Goal: Task Accomplishment & Management: Complete application form

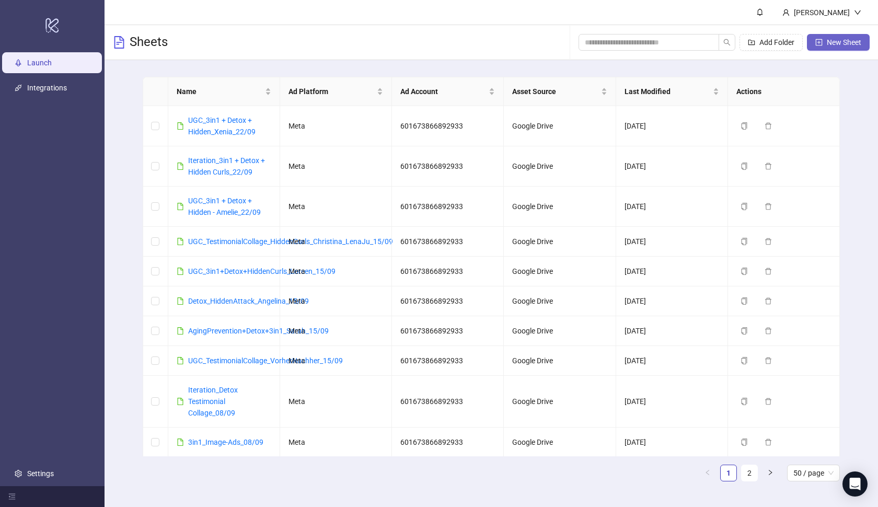
click at [823, 43] on button "New Sheet" at bounding box center [838, 42] width 63 height 17
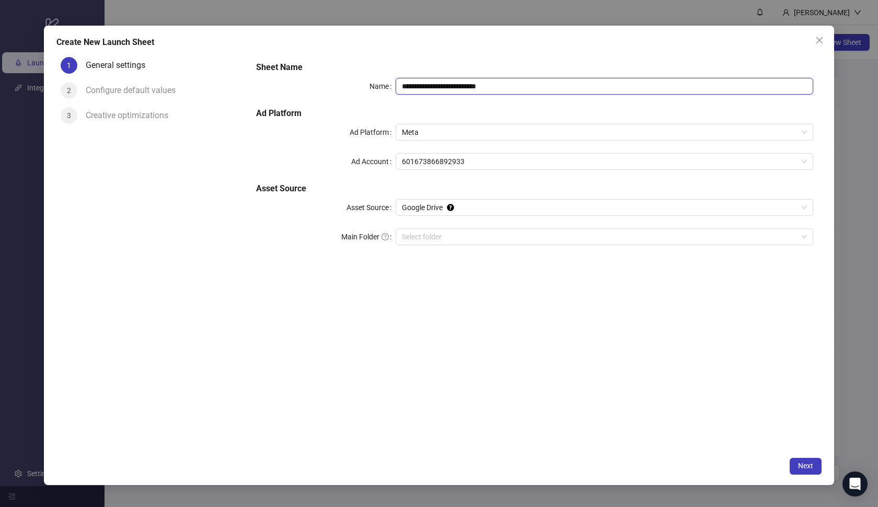
drag, startPoint x: 524, startPoint y: 88, endPoint x: 393, endPoint y: 71, distance: 132.3
click at [393, 71] on div "**********" at bounding box center [534, 159] width 565 height 205
paste input "**********"
type input "**********"
click at [506, 65] on h5 "Sheet Name" at bounding box center [534, 67] width 557 height 13
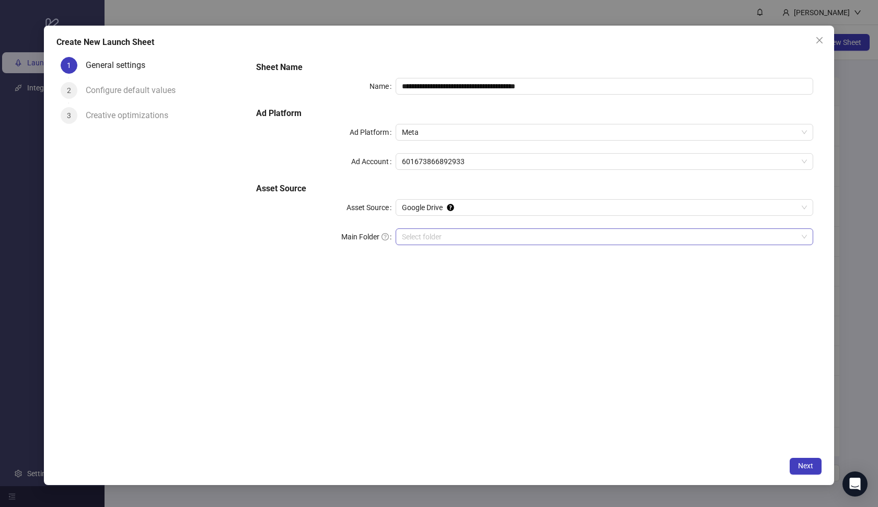
click at [467, 234] on input "Main Folder" at bounding box center [600, 237] width 396 height 16
click at [803, 467] on span "Next" at bounding box center [805, 465] width 15 height 8
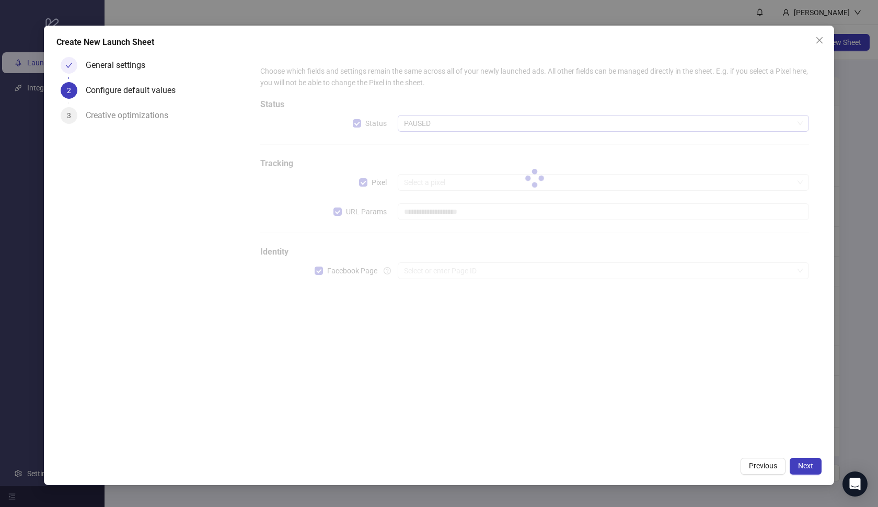
type input "**********"
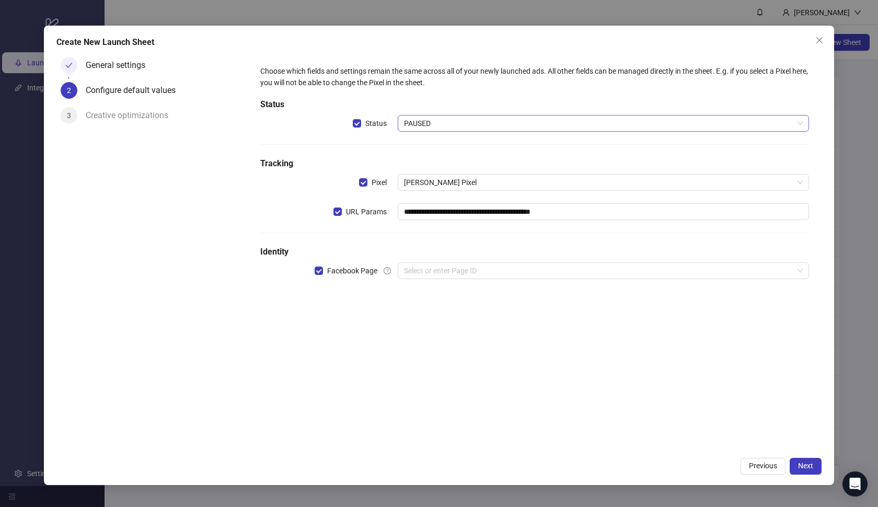
click at [449, 120] on span "PAUSED" at bounding box center [603, 123] width 399 height 16
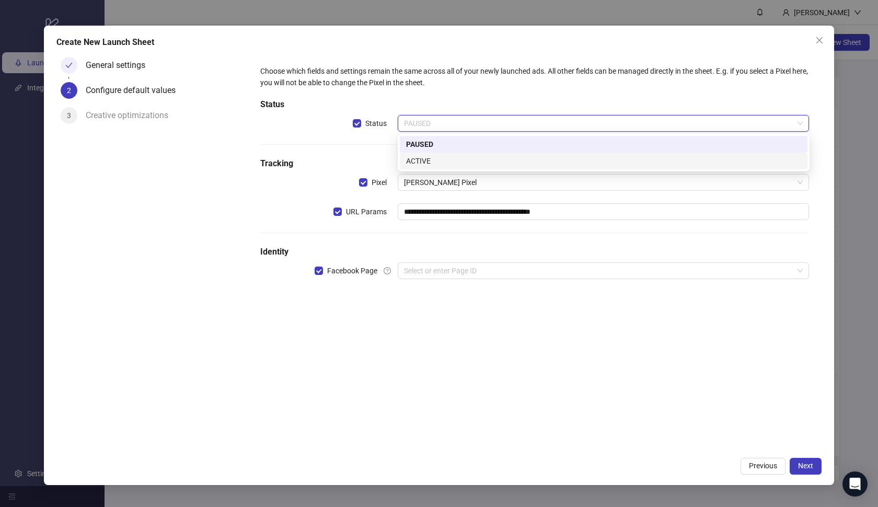
click at [444, 159] on div "ACTIVE" at bounding box center [603, 160] width 395 height 11
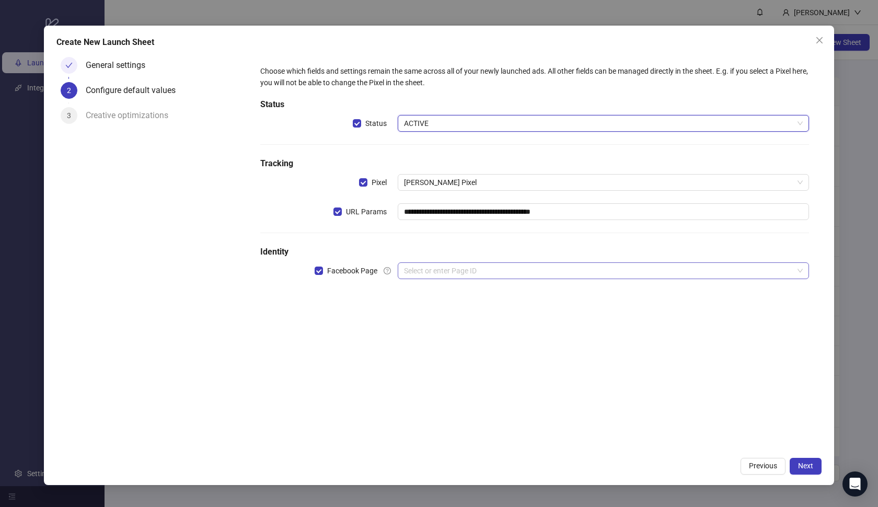
click at [435, 267] on input "search" at bounding box center [599, 271] width 390 height 16
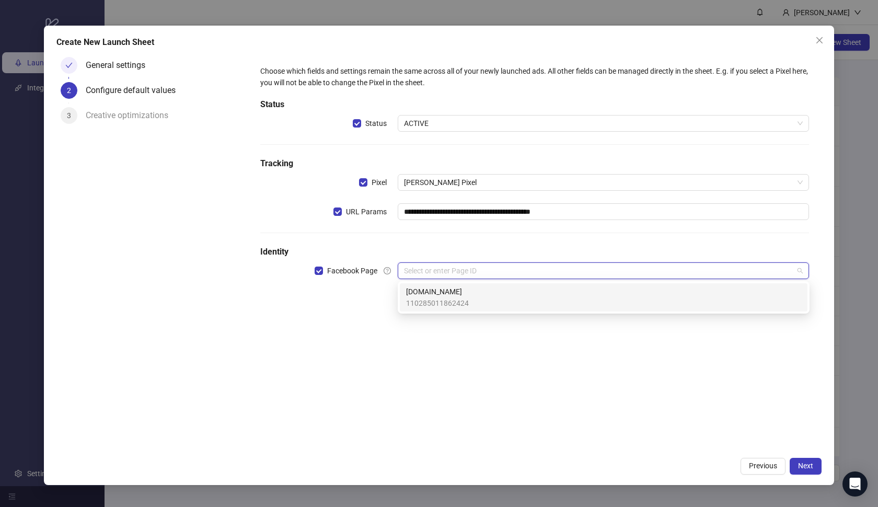
click at [436, 288] on span "[DOMAIN_NAME]" at bounding box center [437, 291] width 63 height 11
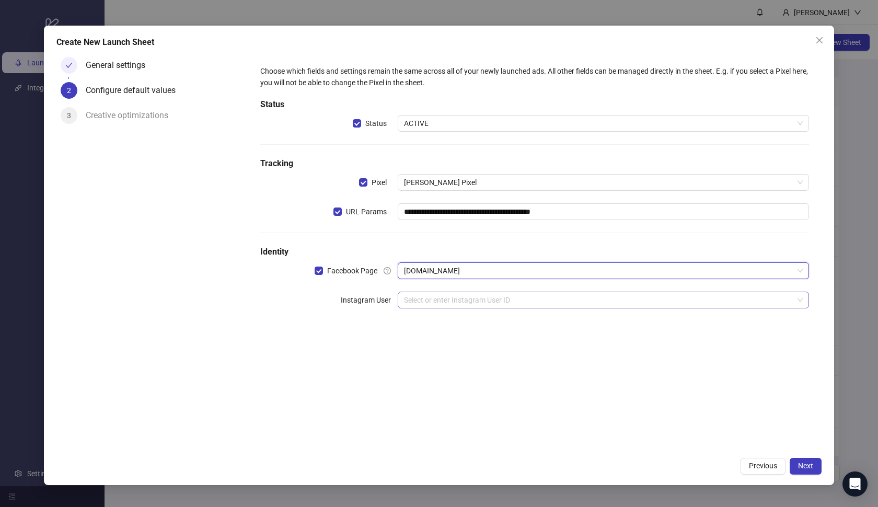
click at [434, 301] on input "search" at bounding box center [599, 300] width 390 height 16
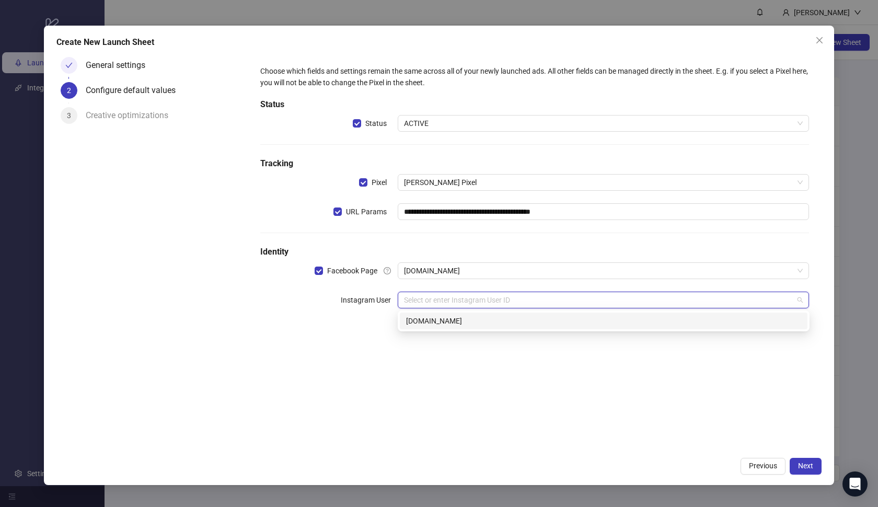
click at [440, 329] on div "17841408299132136 [DOMAIN_NAME]" at bounding box center [604, 320] width 412 height 21
click at [452, 324] on div "[DOMAIN_NAME]" at bounding box center [603, 320] width 395 height 11
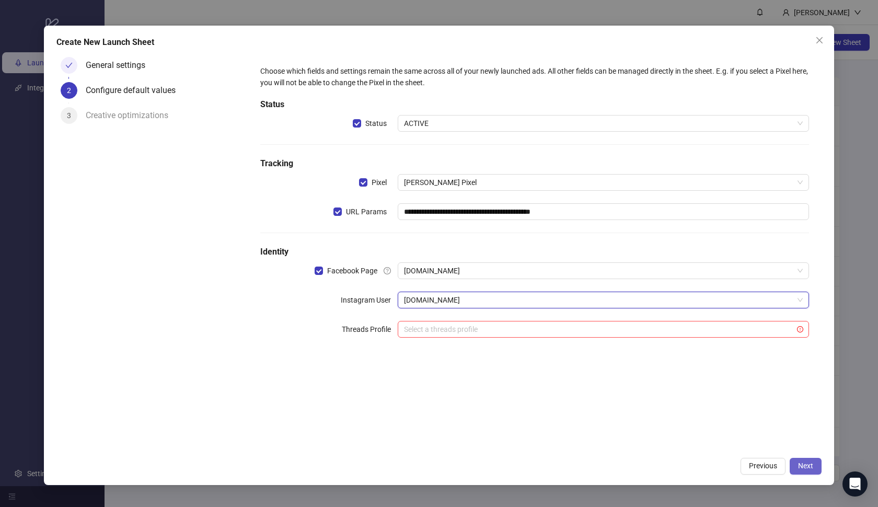
click at [805, 463] on span "Next" at bounding box center [805, 465] width 15 height 8
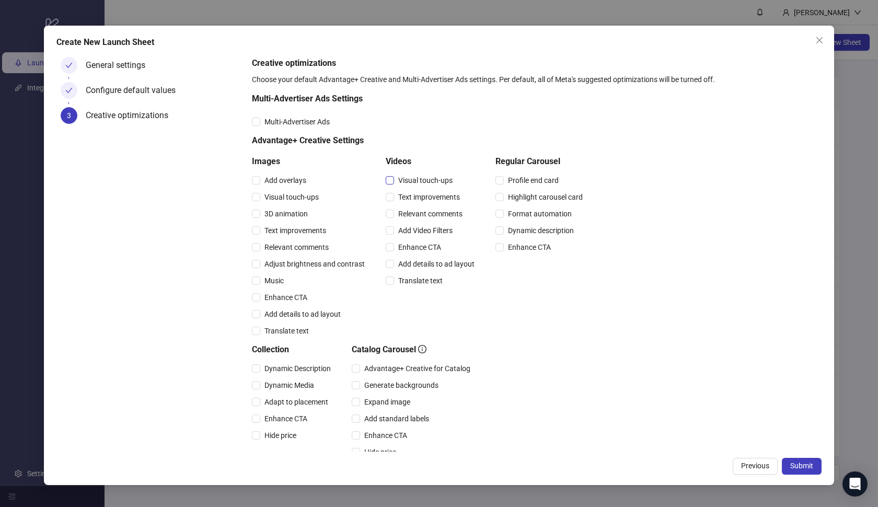
click at [424, 182] on span "Visual touch-ups" at bounding box center [425, 179] width 63 height 11
click at [422, 195] on span "Text improvements" at bounding box center [429, 196] width 70 height 11
click at [421, 213] on span "Relevant comments" at bounding box center [430, 213] width 73 height 11
click at [420, 228] on span "Add Video Filters" at bounding box center [425, 230] width 63 height 11
click at [419, 248] on span "Enhance CTA" at bounding box center [419, 246] width 51 height 11
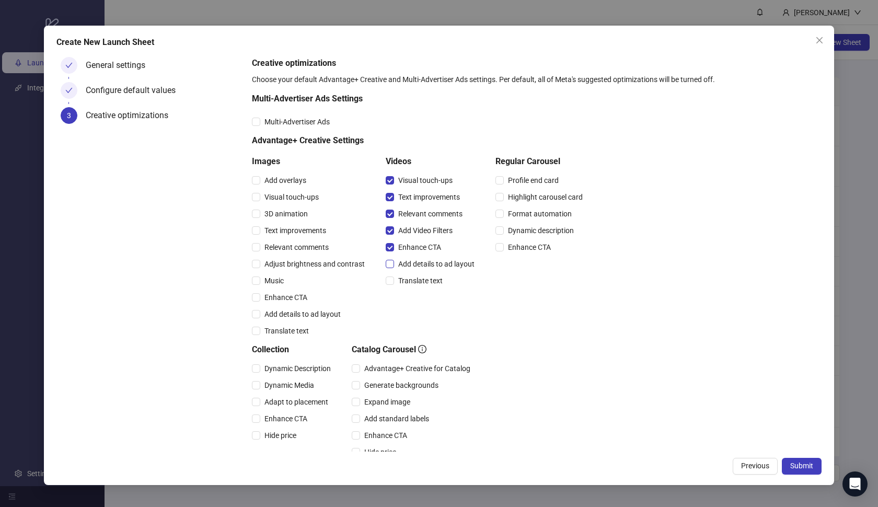
click at [418, 269] on span "Add details to ad layout" at bounding box center [436, 263] width 85 height 11
click at [417, 280] on span "Translate text" at bounding box center [420, 280] width 53 height 11
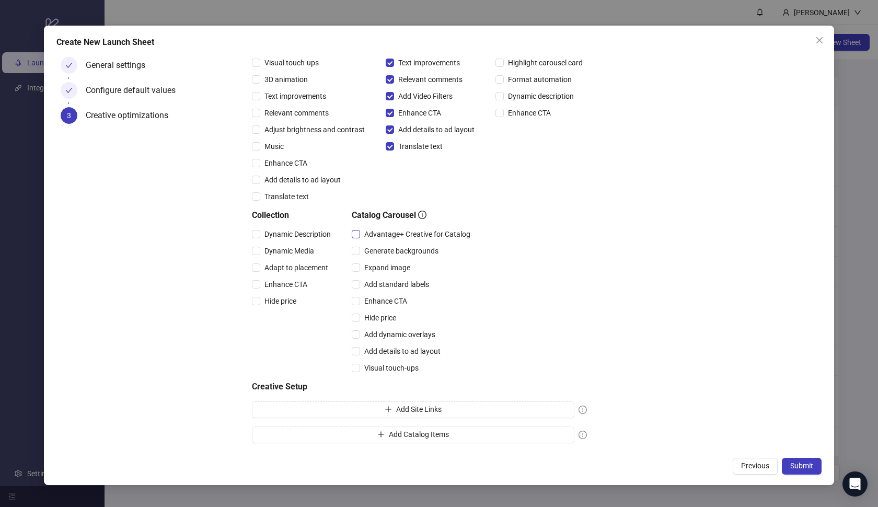
scroll to position [134, 0]
click at [406, 231] on span "Advantage+ Creative for Catalog" at bounding box center [417, 233] width 114 height 11
click at [391, 267] on span "Expand image" at bounding box center [387, 267] width 54 height 11
click at [389, 281] on span "Add standard labels" at bounding box center [396, 283] width 73 height 11
click at [382, 298] on span "Enhance CTA" at bounding box center [385, 300] width 51 height 11
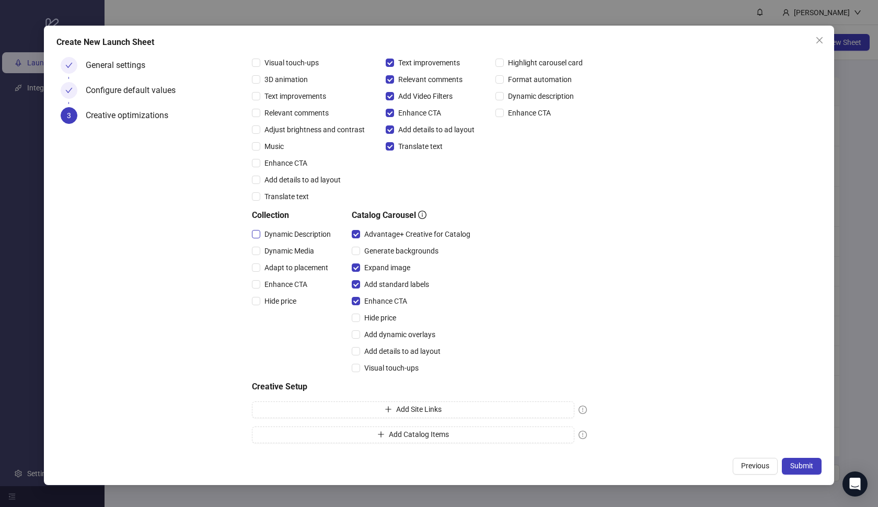
click at [288, 232] on span "Dynamic Description" at bounding box center [297, 233] width 75 height 11
click at [286, 246] on span "Dynamic Media" at bounding box center [289, 250] width 58 height 11
click at [284, 282] on span "Enhance CTA" at bounding box center [285, 283] width 51 height 11
click at [286, 265] on span "Adapt to placement" at bounding box center [296, 267] width 72 height 11
click at [791, 458] on button "Submit" at bounding box center [802, 466] width 40 height 17
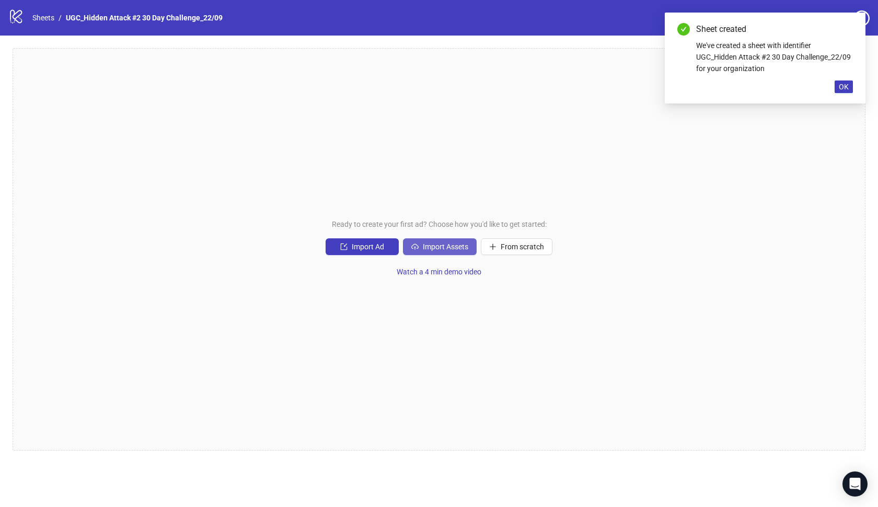
click at [440, 245] on span "Import Assets" at bounding box center [445, 246] width 45 height 8
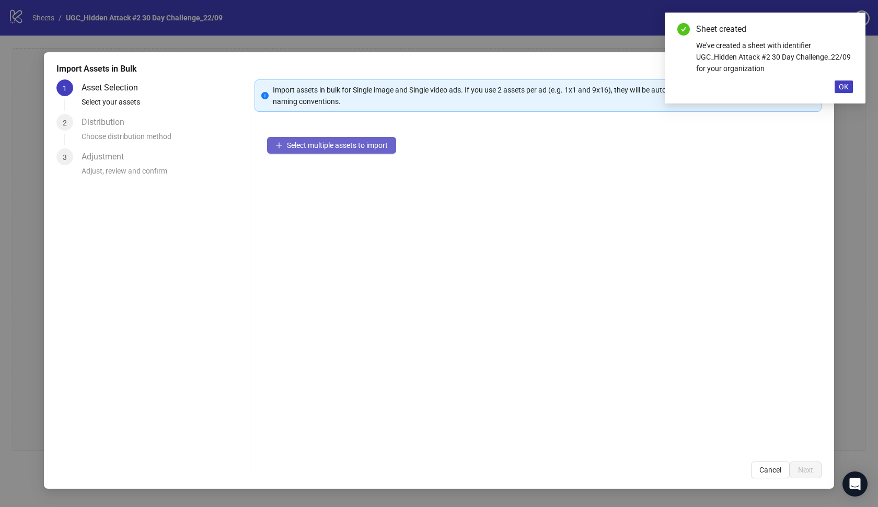
click at [367, 151] on button "Select multiple assets to import" at bounding box center [331, 145] width 129 height 17
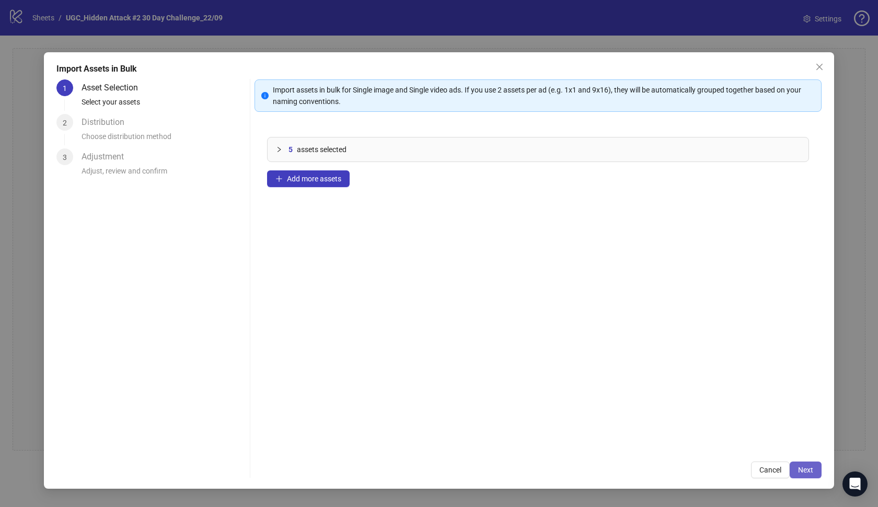
click at [809, 467] on span "Next" at bounding box center [805, 469] width 15 height 8
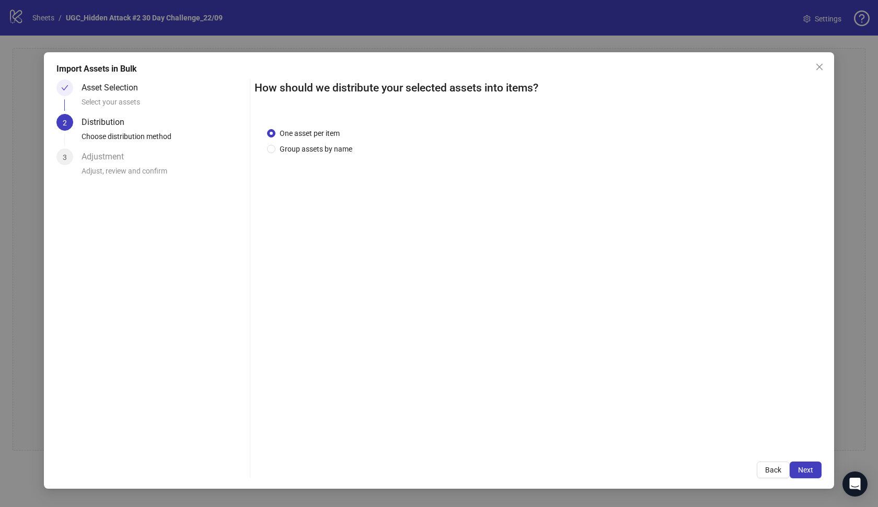
click at [809, 467] on span "Next" at bounding box center [805, 469] width 15 height 8
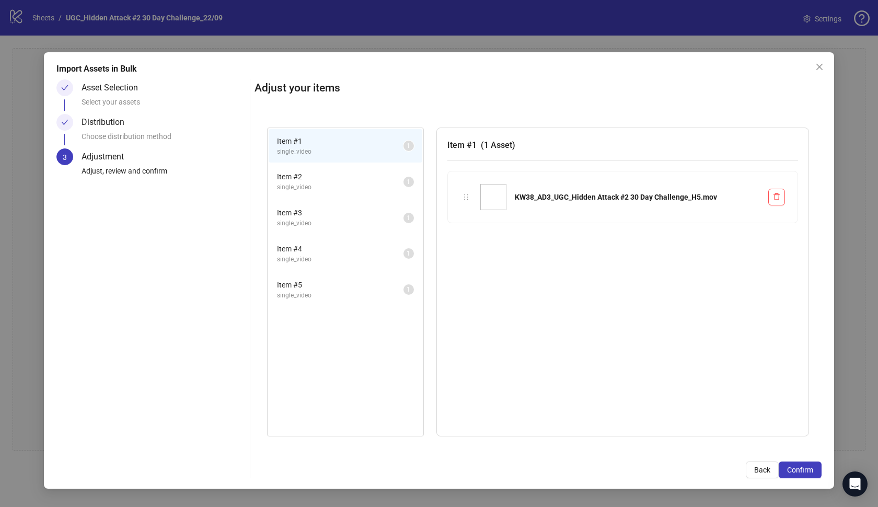
click at [809, 467] on span "Confirm" at bounding box center [800, 469] width 26 height 8
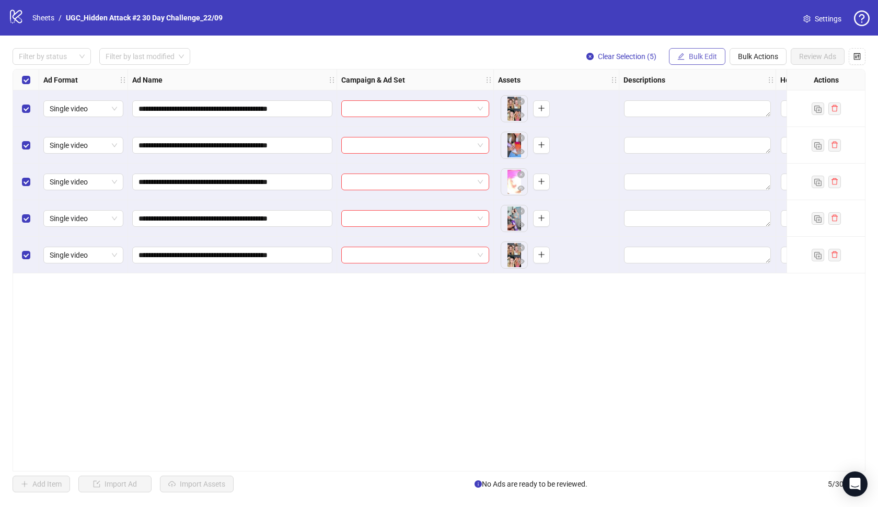
click at [697, 58] on span "Bulk Edit" at bounding box center [703, 56] width 28 height 8
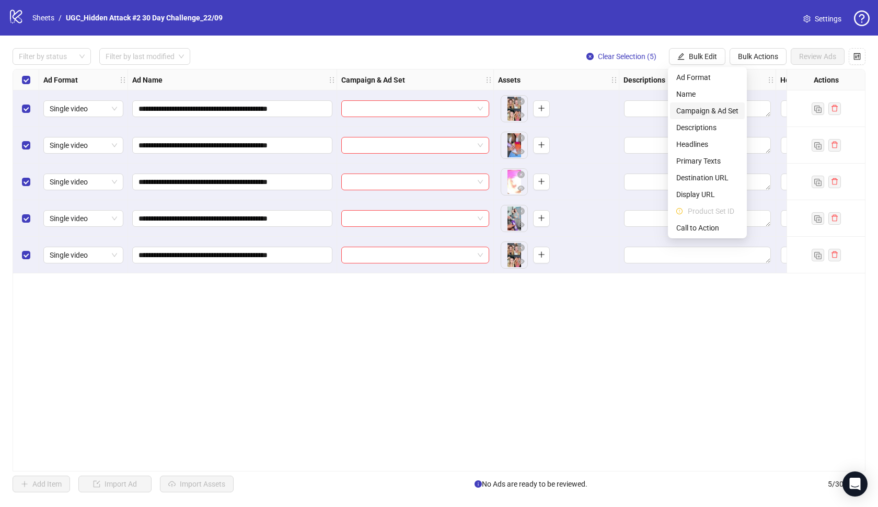
click at [703, 109] on span "Campaign & Ad Set" at bounding box center [707, 110] width 62 height 11
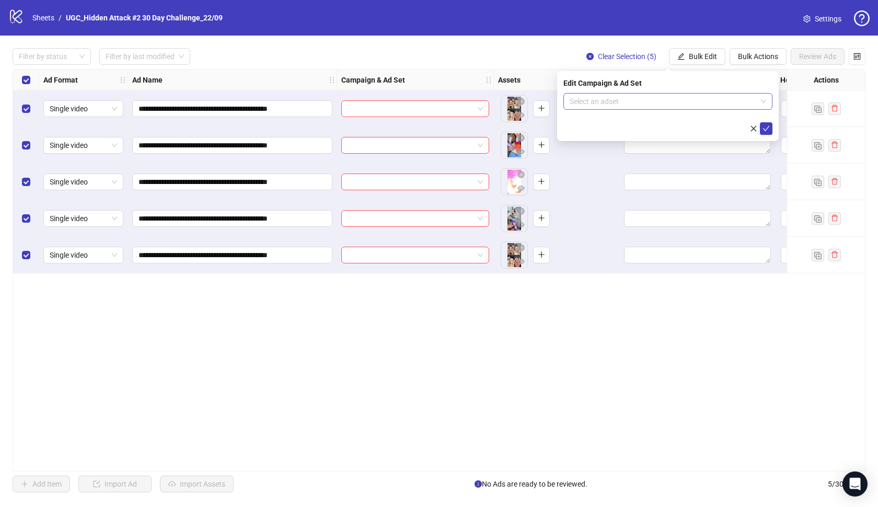
click at [691, 103] on input "search" at bounding box center [662, 102] width 187 height 16
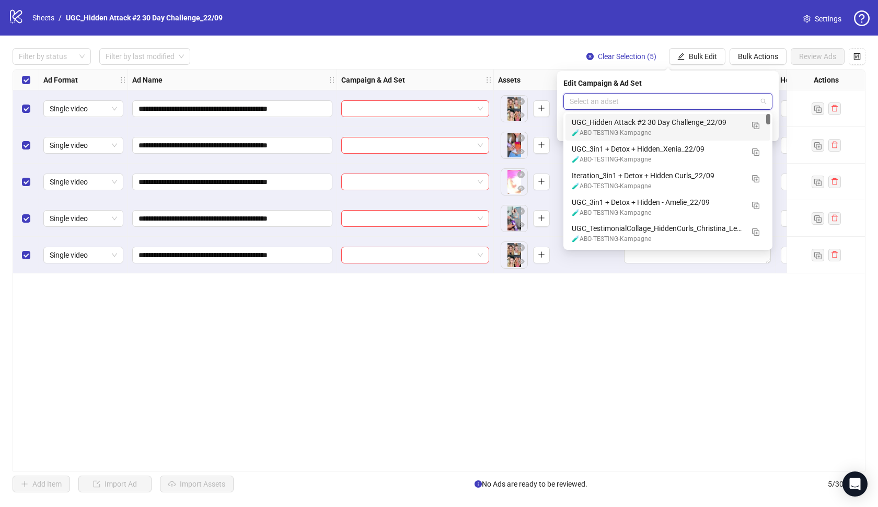
click at [670, 123] on div "UGC_Hidden Attack #2 30 Day Challenge_22/09" at bounding box center [657, 121] width 171 height 11
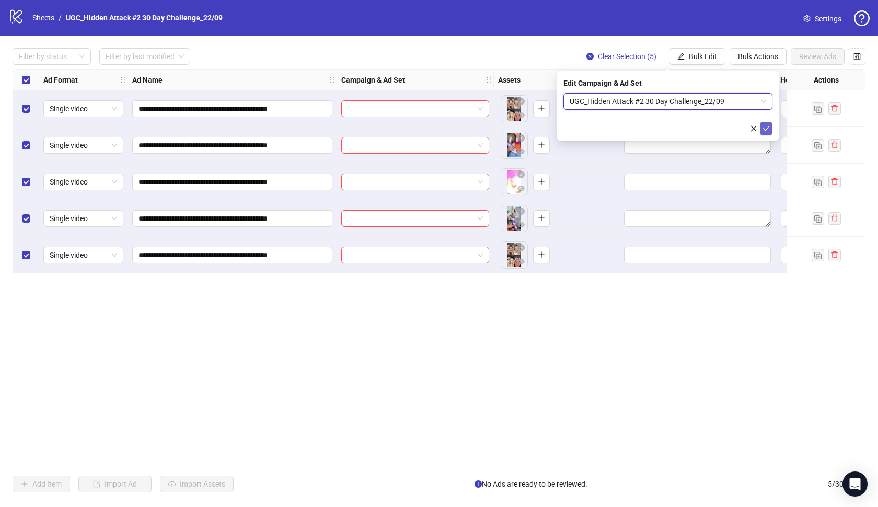
click at [768, 128] on icon "check" at bounding box center [765, 128] width 7 height 7
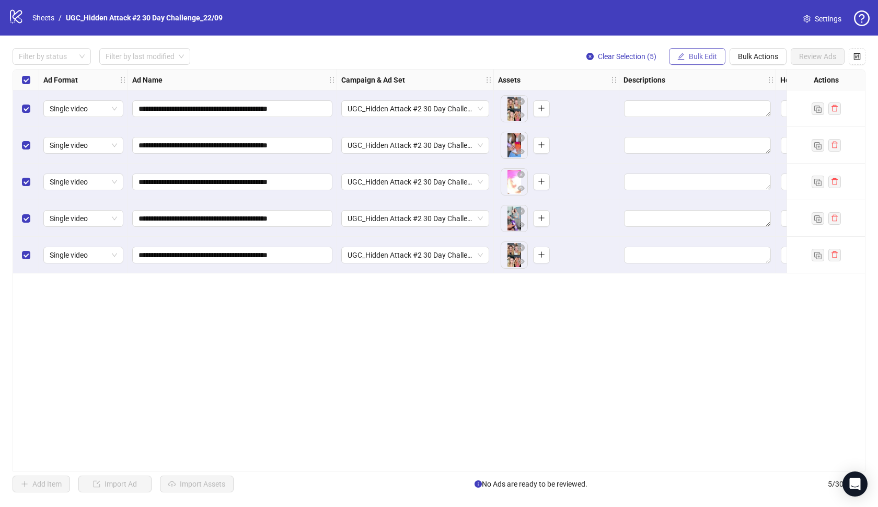
click at [704, 53] on span "Bulk Edit" at bounding box center [703, 56] width 28 height 8
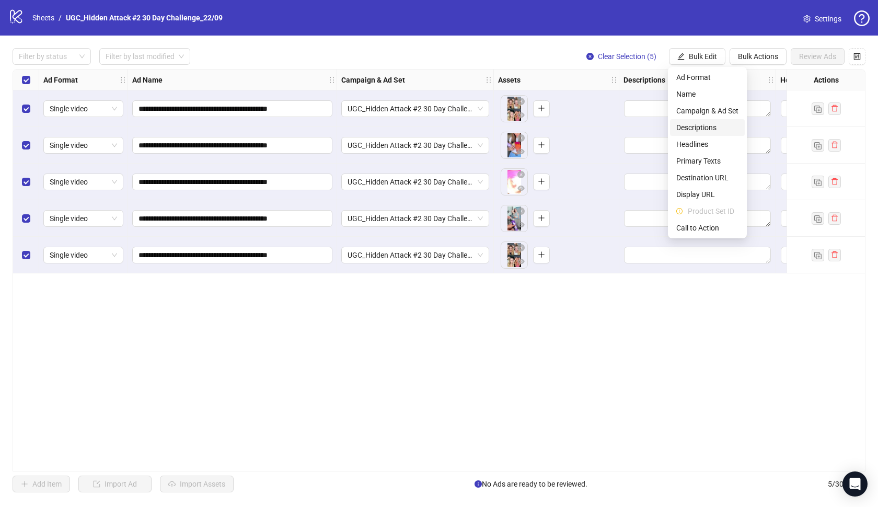
click at [716, 129] on span "Descriptions" at bounding box center [707, 127] width 62 height 11
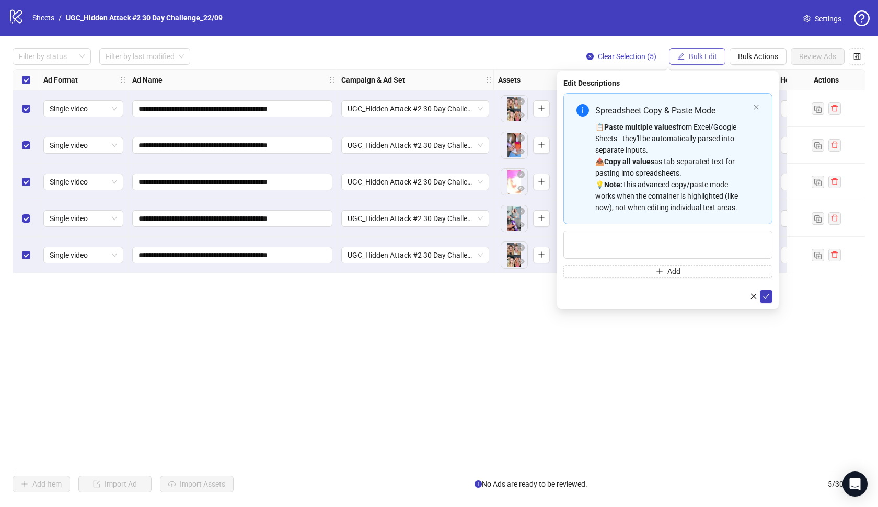
click at [703, 56] on span "Bulk Edit" at bounding box center [703, 56] width 28 height 8
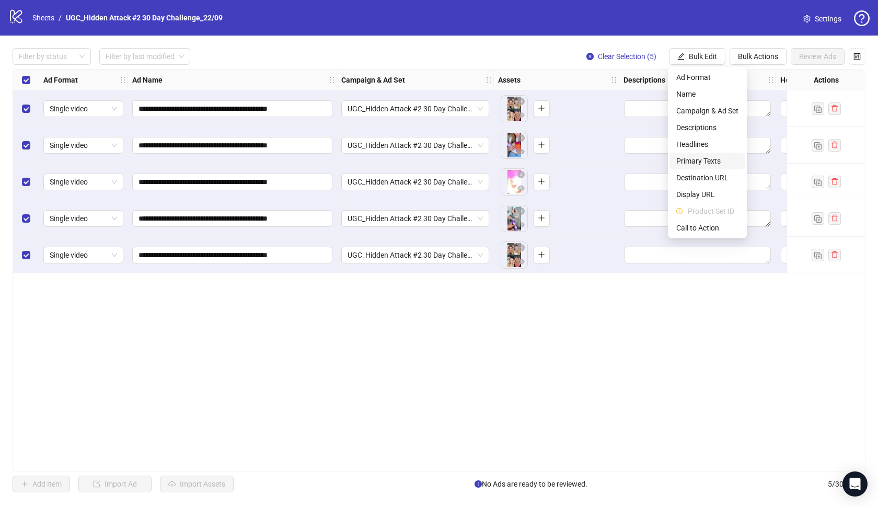
click at [701, 163] on span "Primary Texts" at bounding box center [707, 160] width 62 height 11
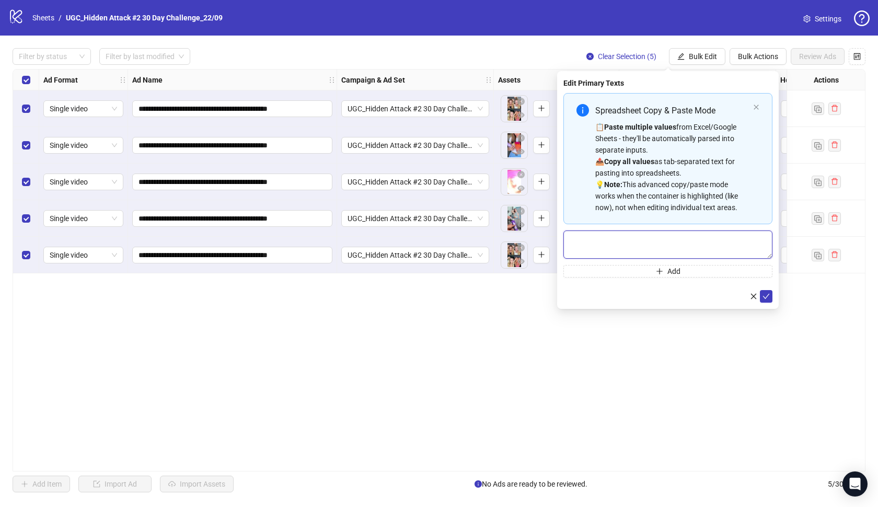
click at [620, 239] on textarea "Multi-text input container - paste or copy values" at bounding box center [667, 244] width 209 height 28
paste textarea "**********"
type textarea "**********"
click at [768, 295] on icon "check" at bounding box center [765, 296] width 7 height 7
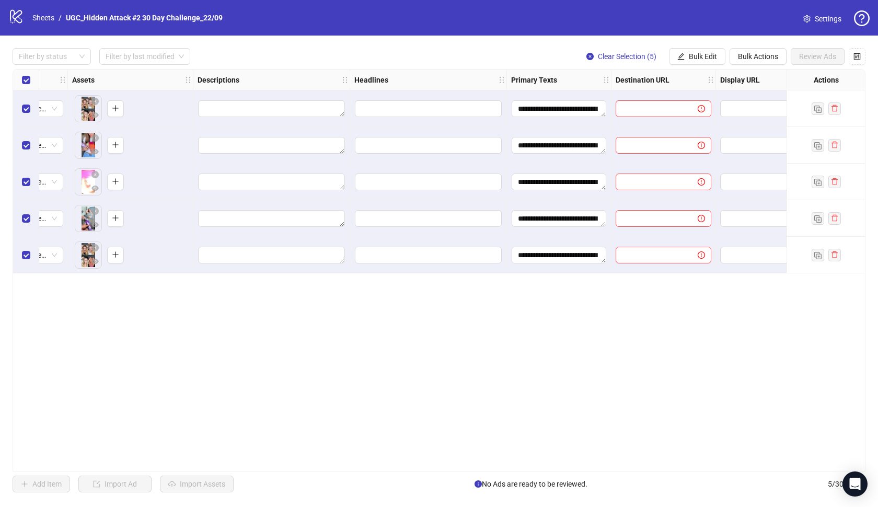
scroll to position [0, 438]
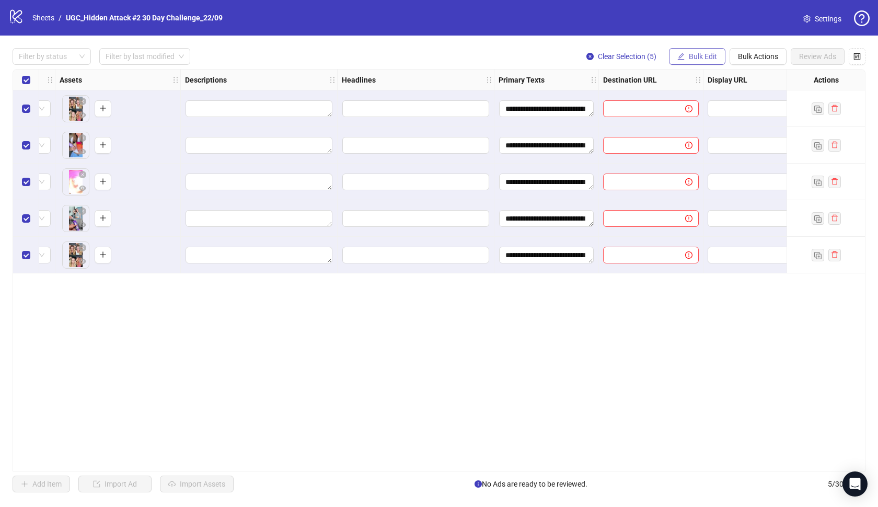
click at [709, 57] on span "Bulk Edit" at bounding box center [703, 56] width 28 height 8
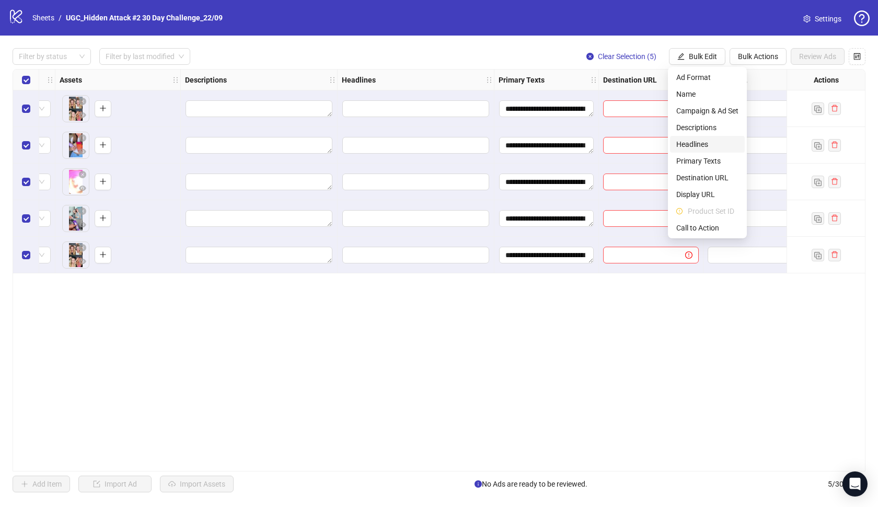
click at [710, 145] on span "Headlines" at bounding box center [707, 143] width 62 height 11
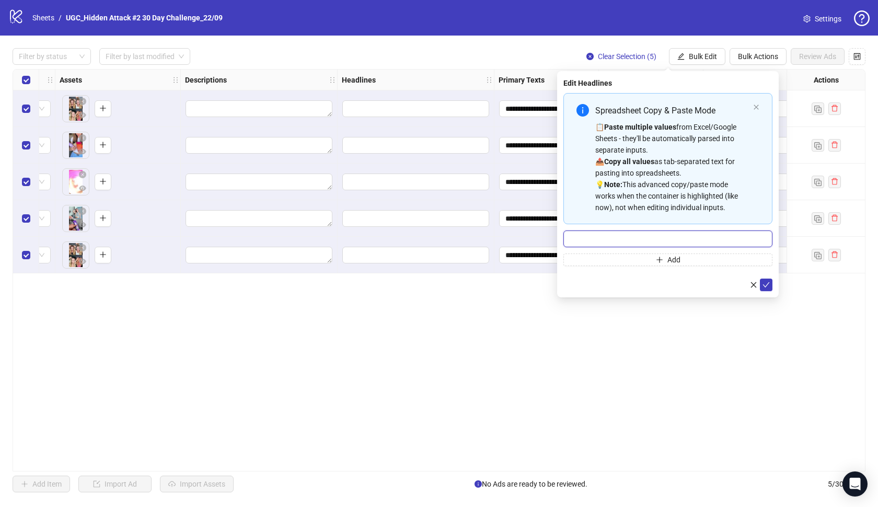
click at [606, 243] on input "Multi-input container - paste or copy values" at bounding box center [667, 238] width 209 height 17
paste input "**********"
paste input "***"
type input "**********"
click at [768, 286] on icon "check" at bounding box center [765, 284] width 7 height 7
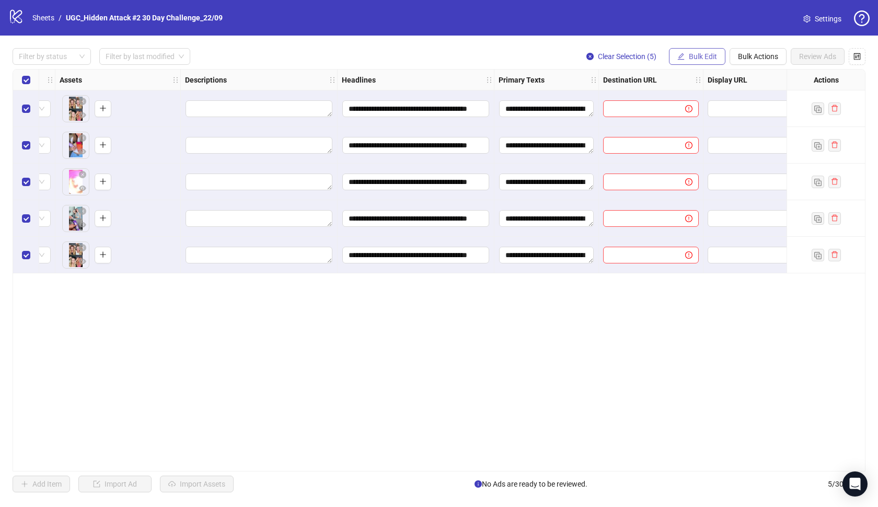
click at [705, 53] on span "Bulk Edit" at bounding box center [703, 56] width 28 height 8
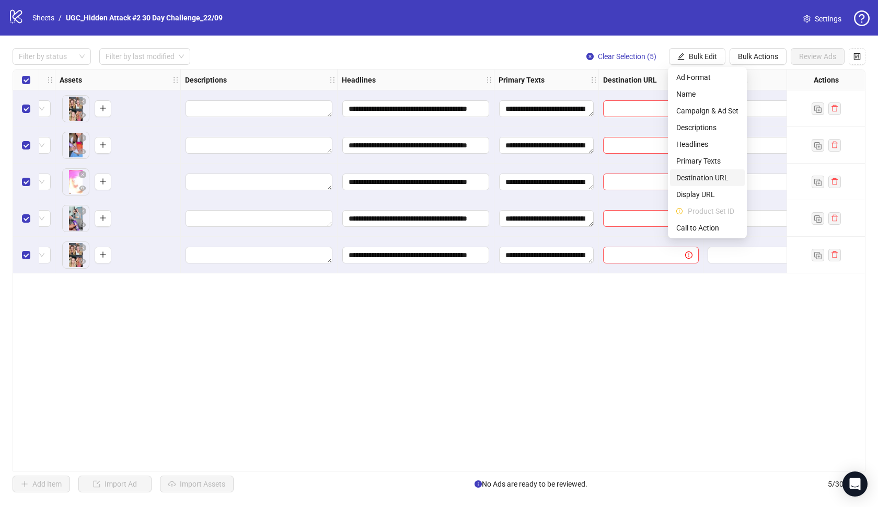
click at [706, 176] on span "Destination URL" at bounding box center [707, 177] width 62 height 11
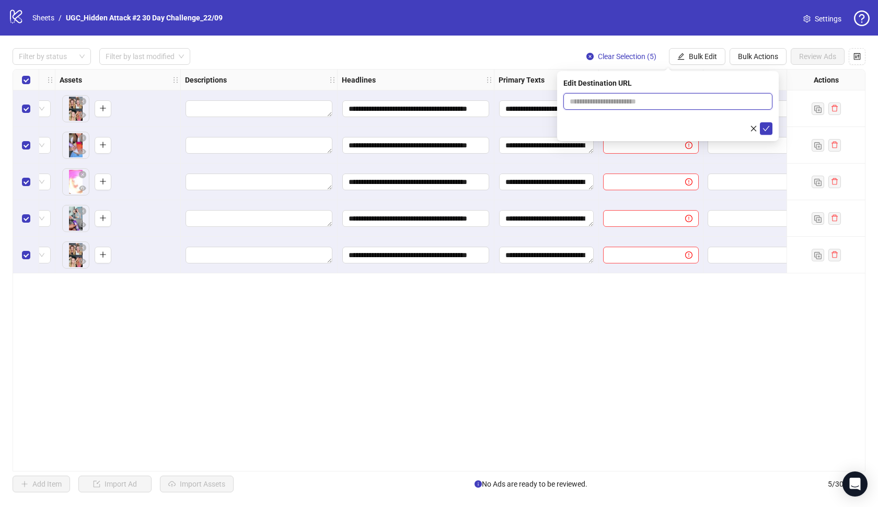
click at [655, 105] on input "text" at bounding box center [663, 101] width 188 height 11
paste input "**********"
type input "**********"
click at [770, 126] on button "submit" at bounding box center [766, 128] width 13 height 13
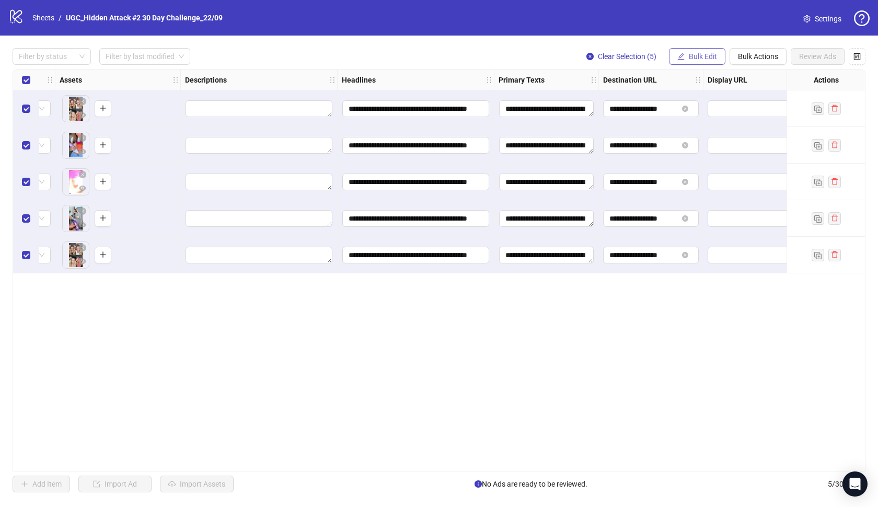
click at [710, 62] on button "Bulk Edit" at bounding box center [697, 56] width 56 height 17
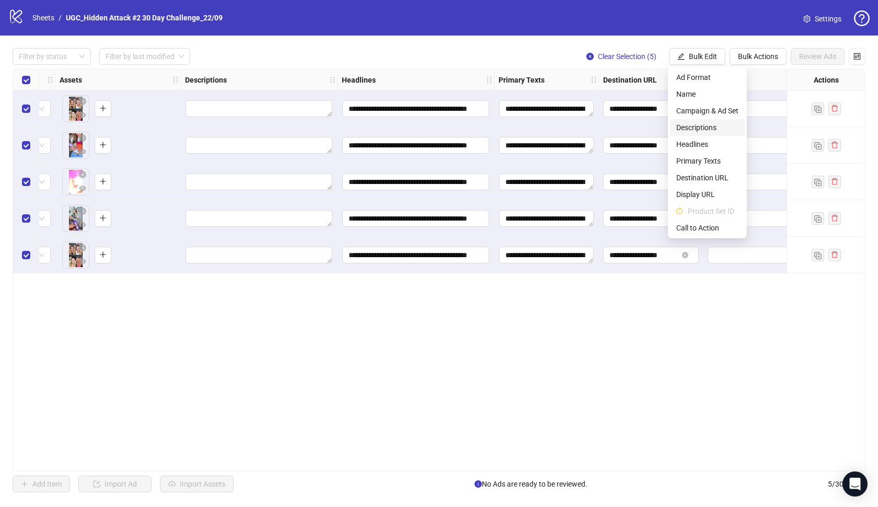
click at [704, 132] on span "Descriptions" at bounding box center [707, 127] width 62 height 11
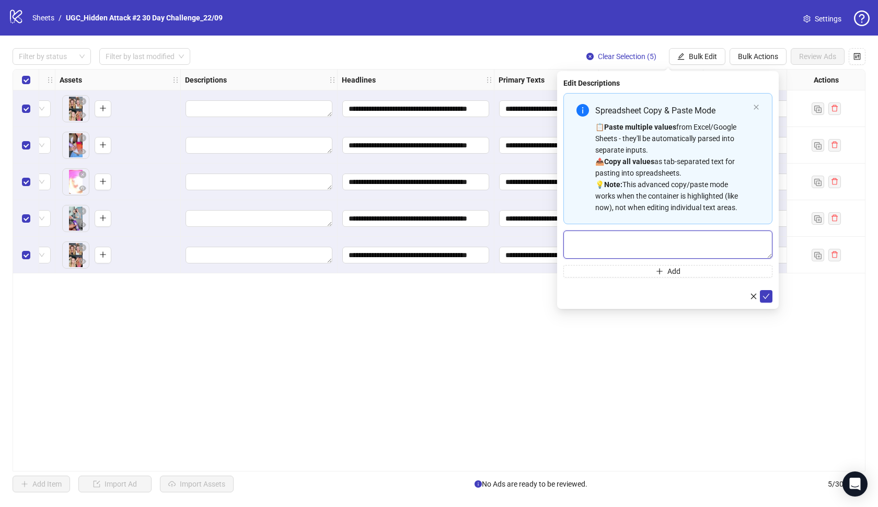
click at [631, 240] on textarea "Multi-text input container - paste or copy values" at bounding box center [667, 244] width 209 height 28
paste textarea "**********"
type textarea "**********"
click at [768, 297] on icon "check" at bounding box center [765, 296] width 7 height 7
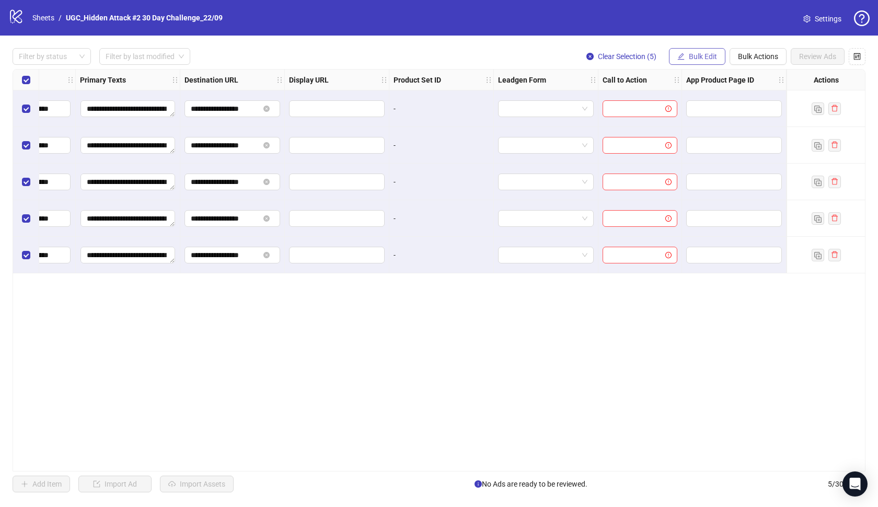
scroll to position [0, 857]
click at [699, 54] on span "Bulk Edit" at bounding box center [703, 56] width 28 height 8
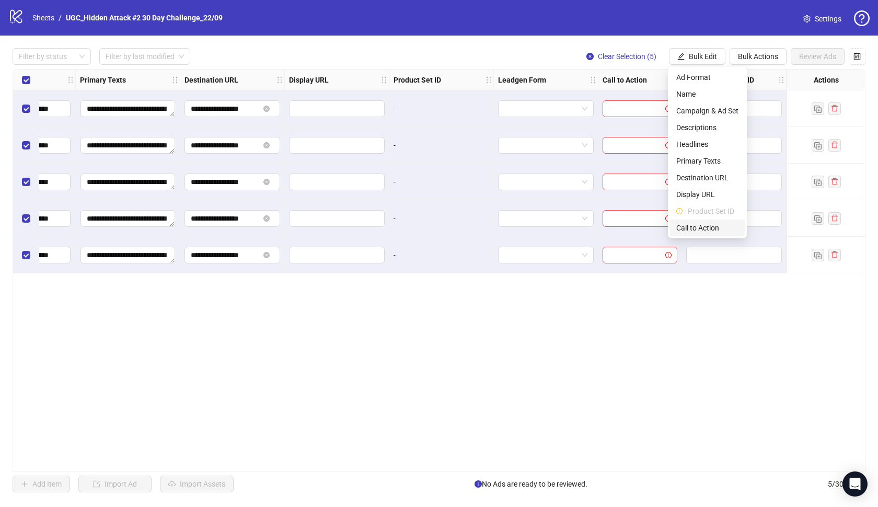
click at [704, 224] on span "Call to Action" at bounding box center [707, 227] width 62 height 11
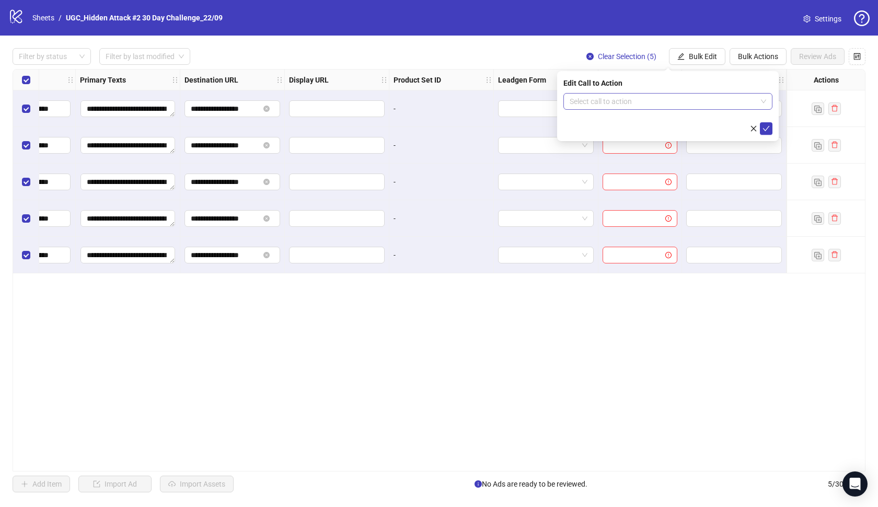
click at [668, 94] on input "search" at bounding box center [662, 102] width 187 height 16
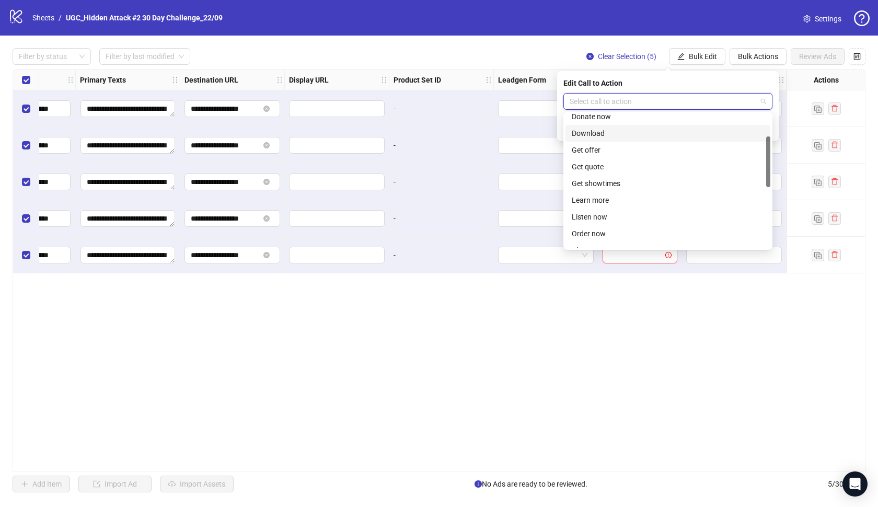
scroll to position [85, 0]
click at [601, 186] on div "Learn more" at bounding box center [668, 187] width 192 height 11
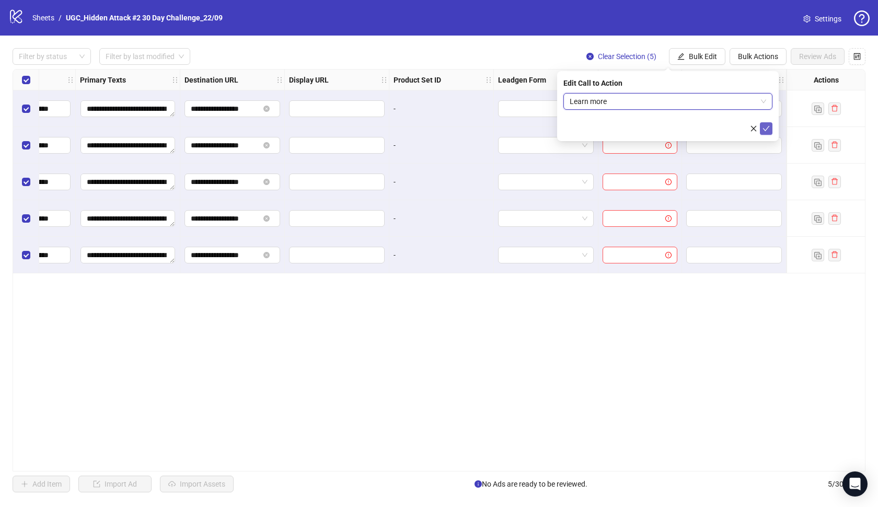
click at [765, 132] on icon "check" at bounding box center [765, 128] width 7 height 7
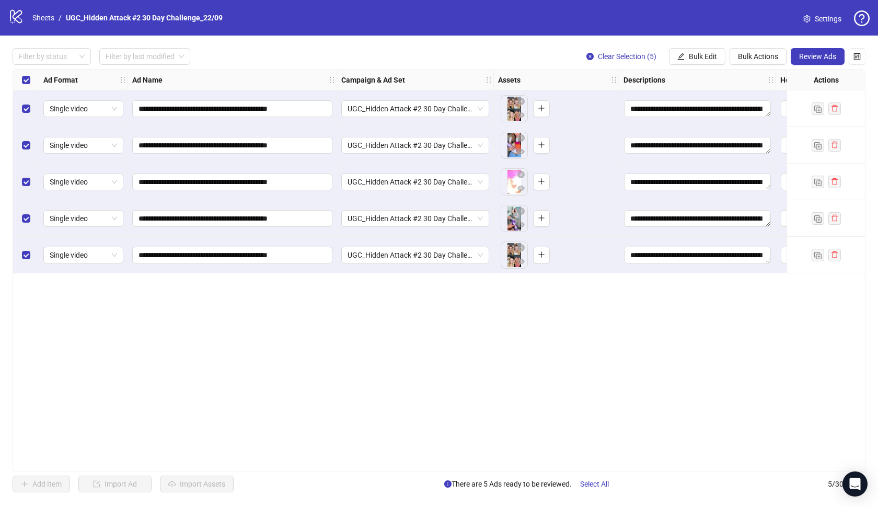
scroll to position [0, 0]
click at [814, 64] on button "Review Ads" at bounding box center [817, 56] width 54 height 17
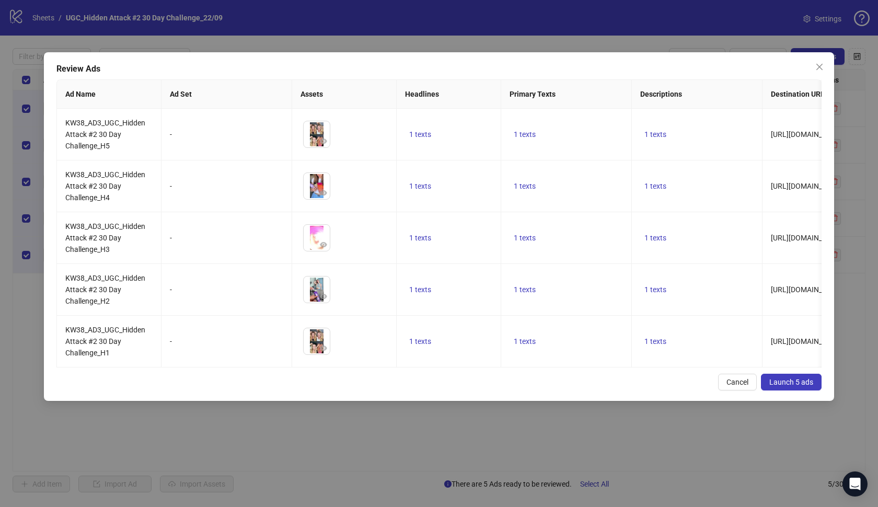
click at [778, 381] on span "Launch 5 ads" at bounding box center [791, 382] width 44 height 8
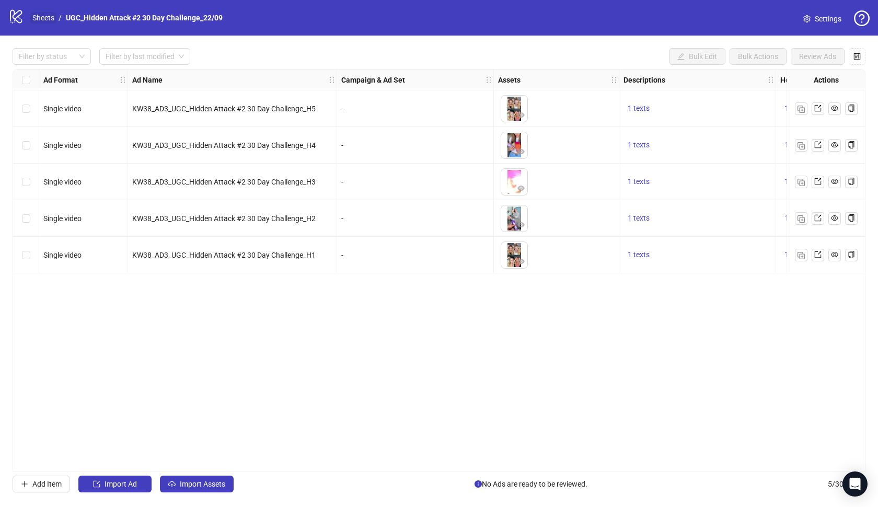
click at [51, 18] on link "Sheets" at bounding box center [43, 17] width 26 height 11
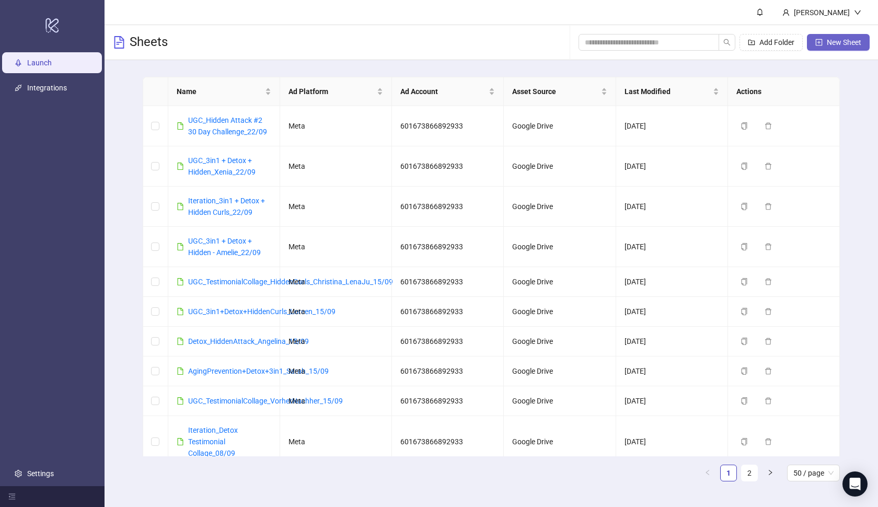
click at [823, 39] on button "New Sheet" at bounding box center [838, 42] width 63 height 17
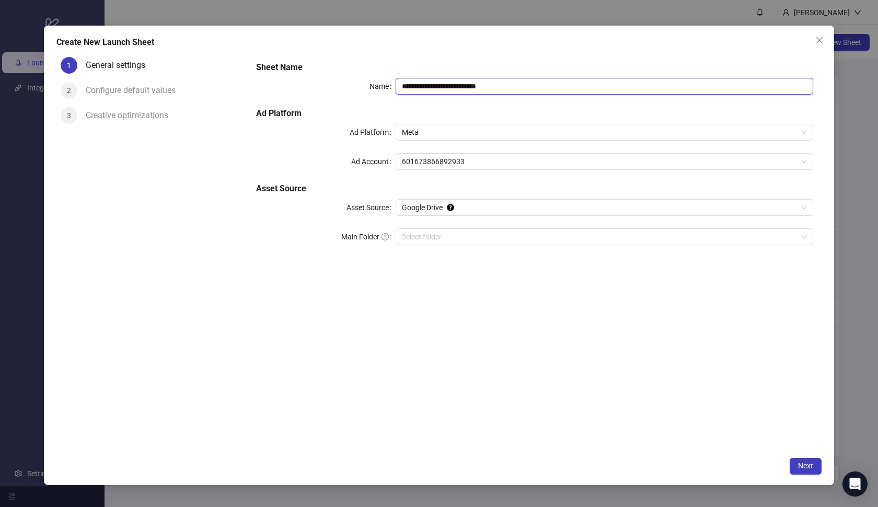
drag, startPoint x: 531, startPoint y: 88, endPoint x: 379, endPoint y: 78, distance: 151.8
click at [379, 78] on div "**********" at bounding box center [534, 86] width 557 height 17
paste input "*******"
type input "**********"
click at [468, 234] on input "Main Folder" at bounding box center [600, 237] width 396 height 16
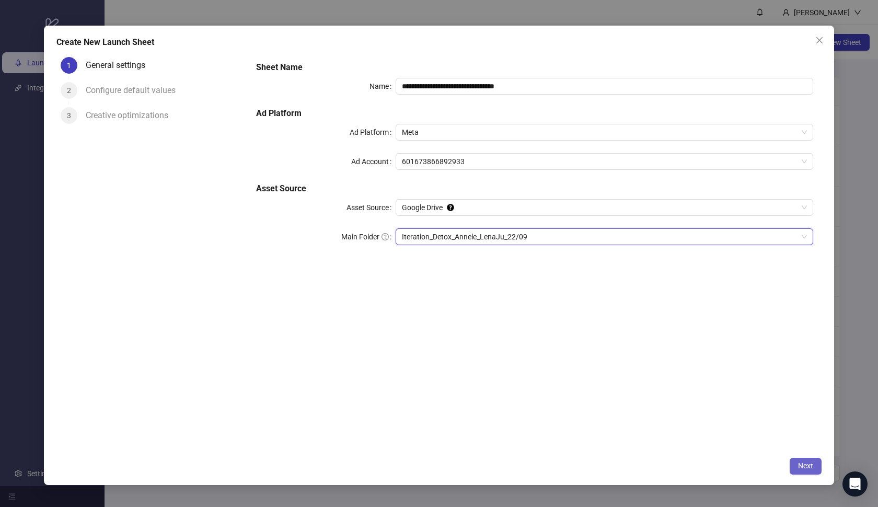
click at [804, 465] on span "Next" at bounding box center [805, 465] width 15 height 8
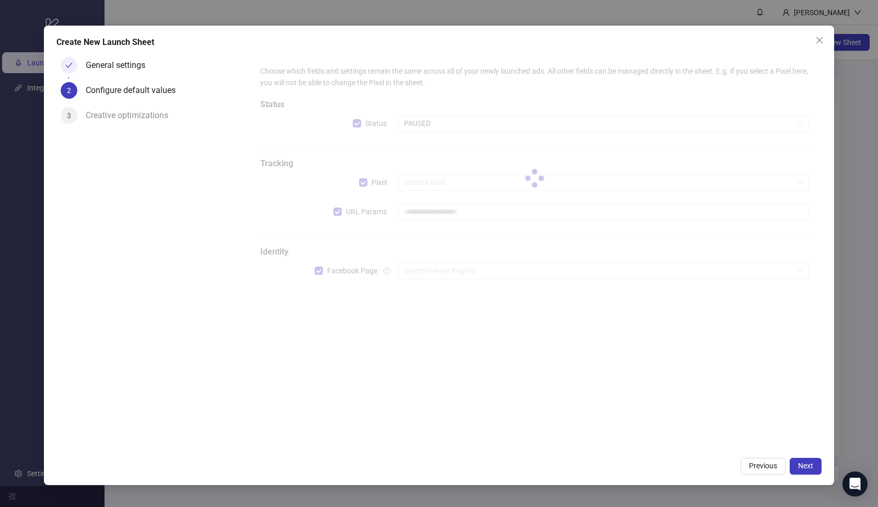
type input "**********"
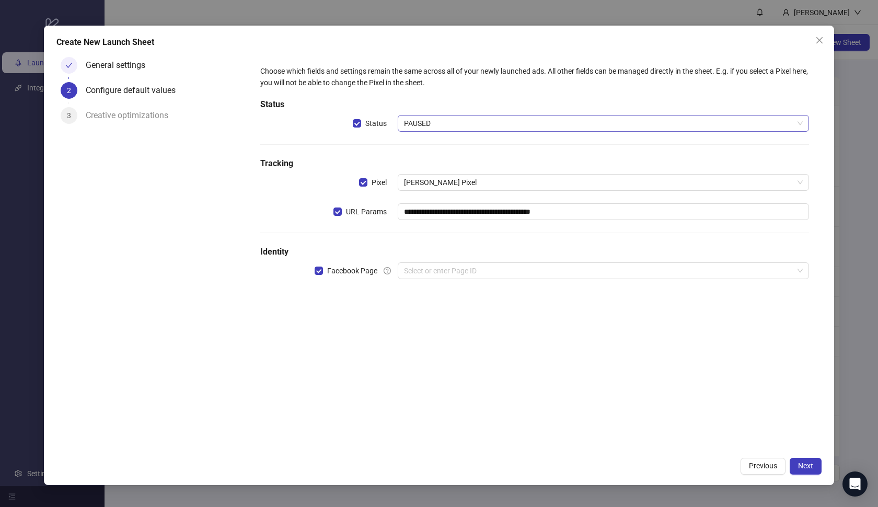
click at [443, 115] on span "PAUSED" at bounding box center [603, 123] width 399 height 16
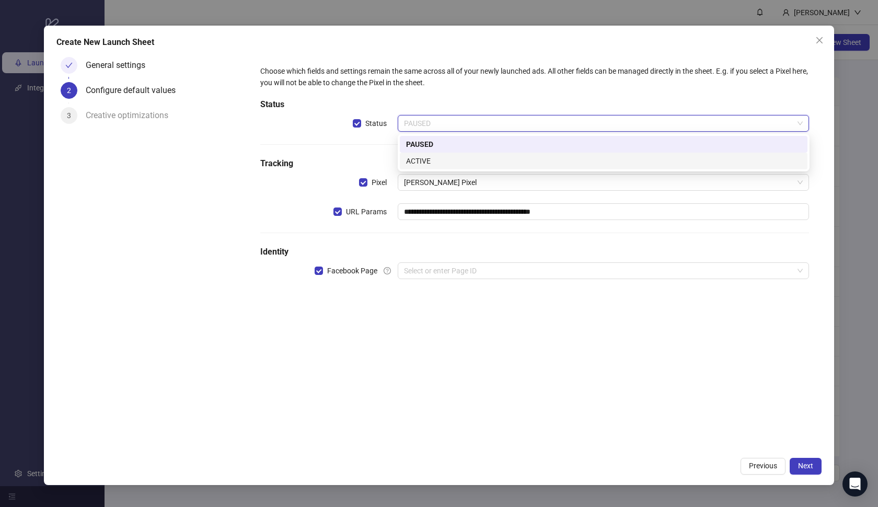
click at [435, 157] on div "ACTIVE" at bounding box center [603, 160] width 395 height 11
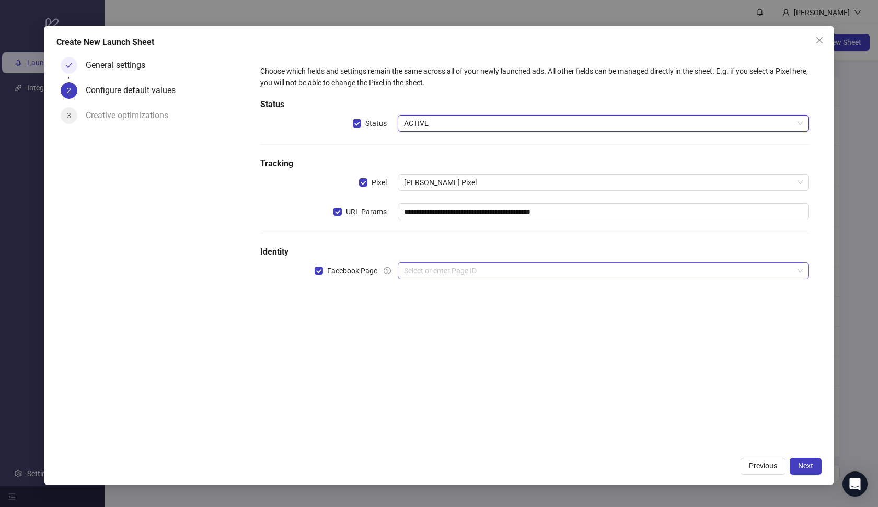
click at [449, 271] on input "search" at bounding box center [599, 271] width 390 height 16
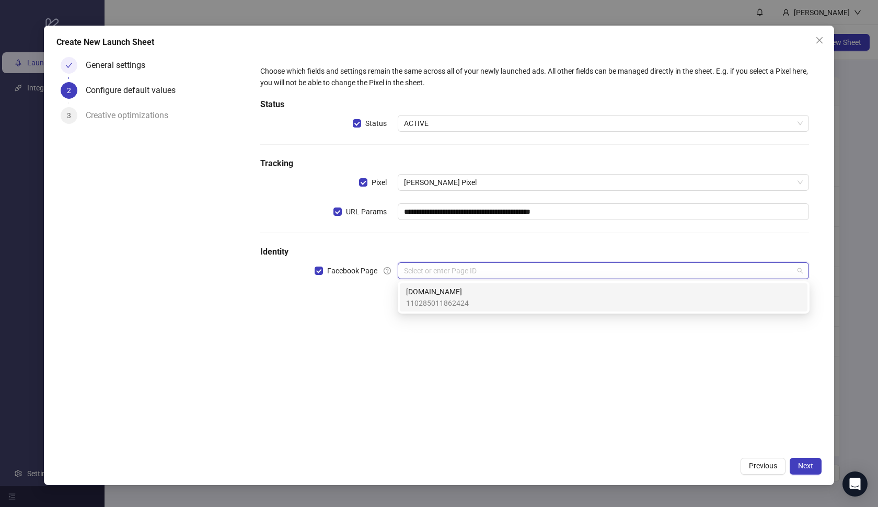
click at [450, 290] on span "[DOMAIN_NAME]" at bounding box center [437, 291] width 63 height 11
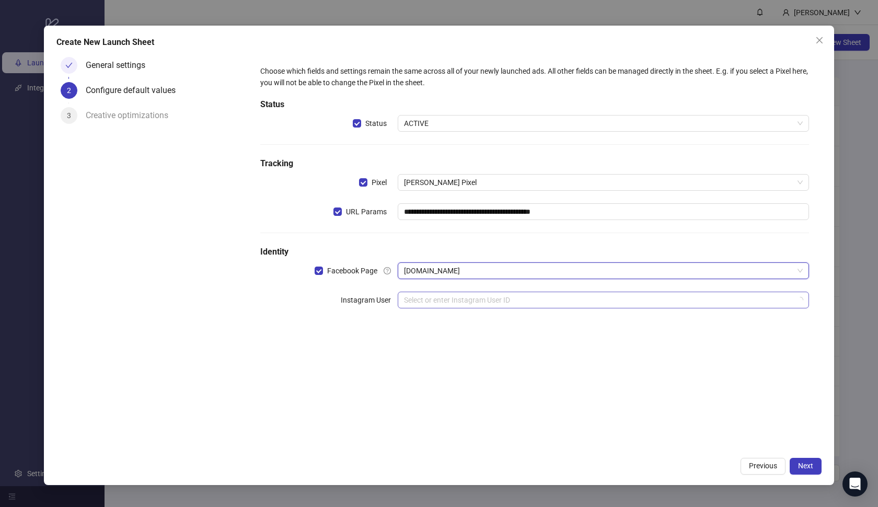
click at [447, 296] on input "search" at bounding box center [599, 300] width 390 height 16
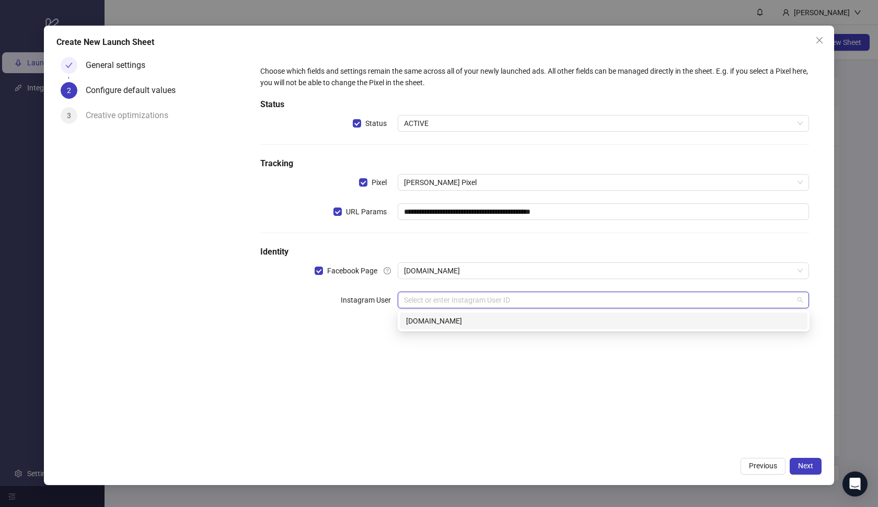
click at [448, 316] on div "[DOMAIN_NAME]" at bounding box center [603, 320] width 395 height 11
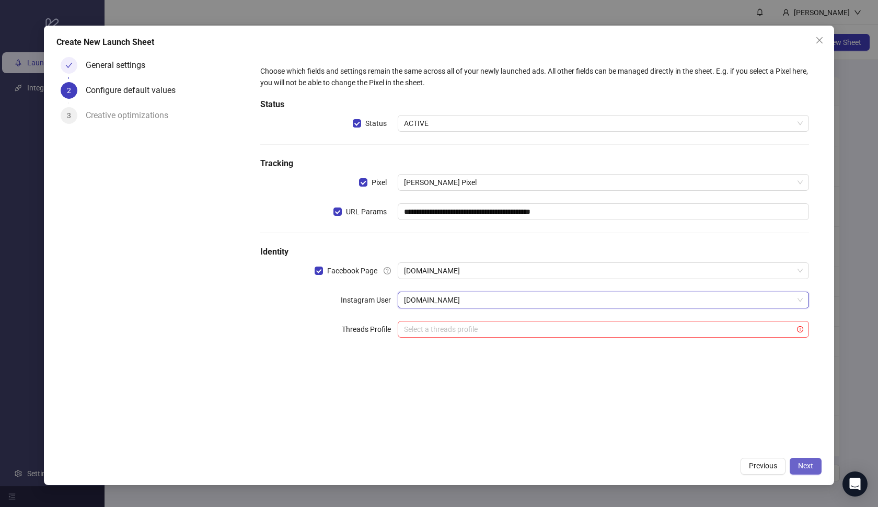
click at [797, 469] on button "Next" at bounding box center [805, 466] width 32 height 17
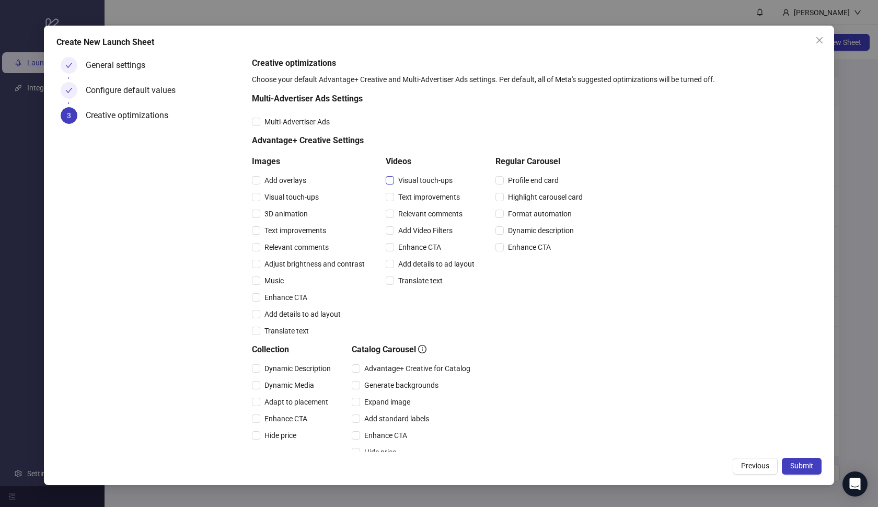
click at [400, 185] on span "Visual touch-ups" at bounding box center [425, 179] width 63 height 11
click at [409, 205] on div "Relevant comments" at bounding box center [432, 213] width 93 height 17
click at [423, 202] on span "Text improvements" at bounding box center [429, 196] width 70 height 11
click at [423, 216] on span "Relevant comments" at bounding box center [430, 213] width 73 height 11
click at [423, 231] on span "Add Video Filters" at bounding box center [425, 230] width 63 height 11
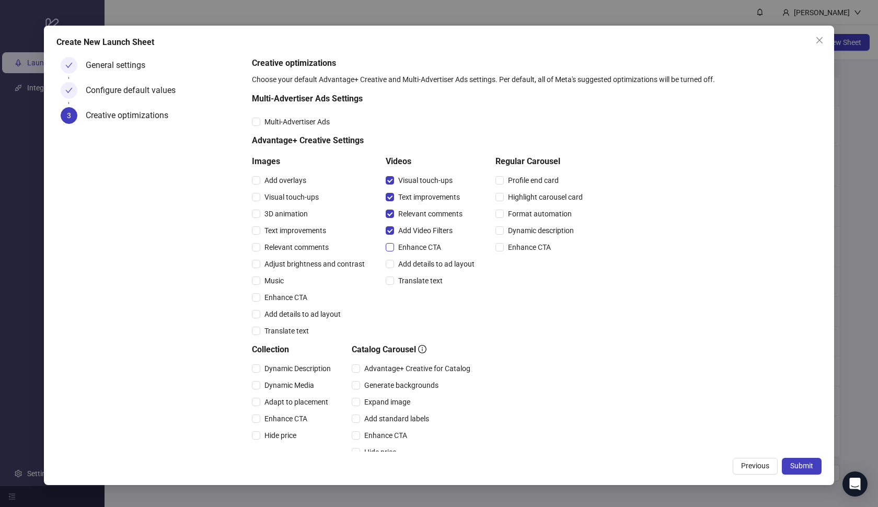
click at [423, 246] on span "Enhance CTA" at bounding box center [419, 246] width 51 height 11
click at [423, 266] on span "Add details to ad layout" at bounding box center [436, 263] width 85 height 11
click at [423, 277] on span "Translate text" at bounding box center [420, 280] width 53 height 11
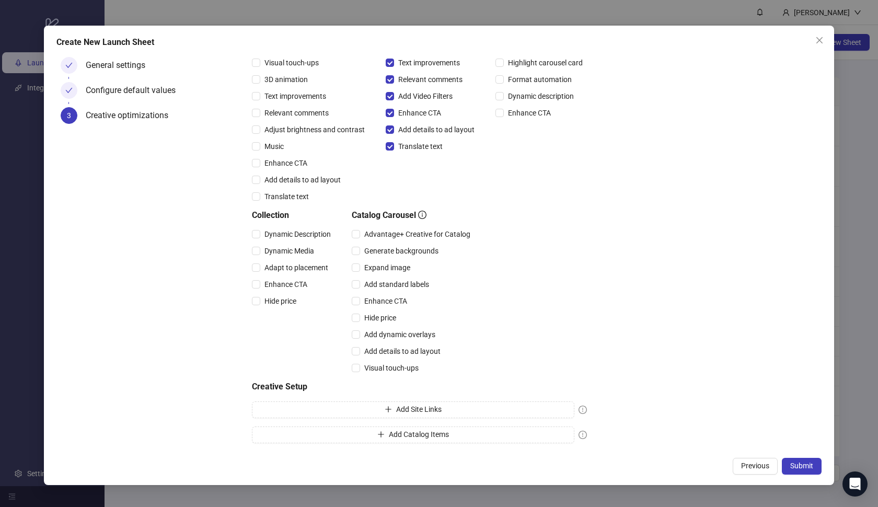
scroll to position [134, 0]
click at [296, 240] on div "Dynamic Description" at bounding box center [293, 234] width 83 height 17
click at [293, 255] on span "Dynamic Media" at bounding box center [289, 250] width 58 height 11
click at [282, 227] on div "Dynamic Description" at bounding box center [293, 234] width 83 height 17
click at [281, 231] on span "Dynamic Description" at bounding box center [297, 233] width 75 height 11
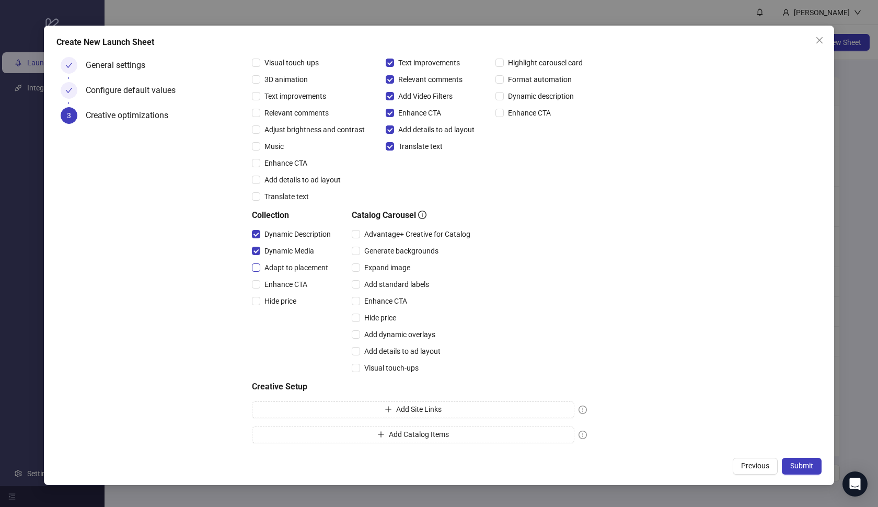
click at [282, 262] on span "Adapt to placement" at bounding box center [296, 267] width 72 height 11
click at [282, 276] on div "Enhance CTA" at bounding box center [293, 284] width 83 height 17
click at [285, 282] on span "Enhance CTA" at bounding box center [285, 283] width 51 height 11
click at [398, 231] on span "Advantage+ Creative for Catalog" at bounding box center [417, 233] width 114 height 11
click at [393, 266] on span "Expand image" at bounding box center [387, 267] width 54 height 11
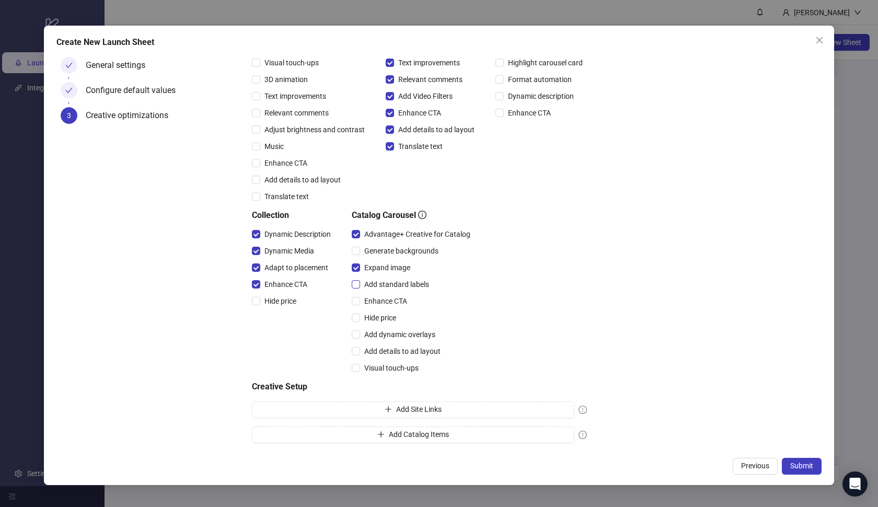
click at [393, 281] on span "Add standard labels" at bounding box center [396, 283] width 73 height 11
click at [388, 299] on span "Enhance CTA" at bounding box center [385, 300] width 51 height 11
click at [799, 467] on span "Submit" at bounding box center [801, 465] width 23 height 8
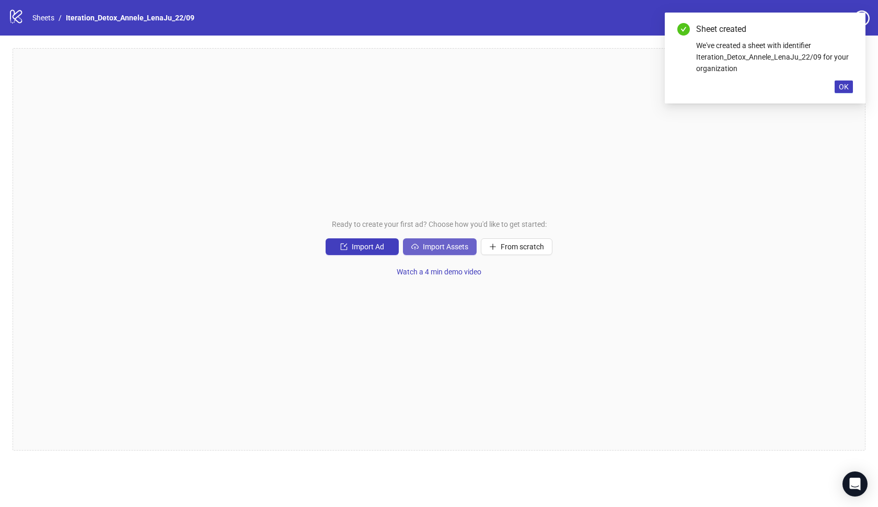
click at [449, 247] on span "Import Assets" at bounding box center [445, 246] width 45 height 8
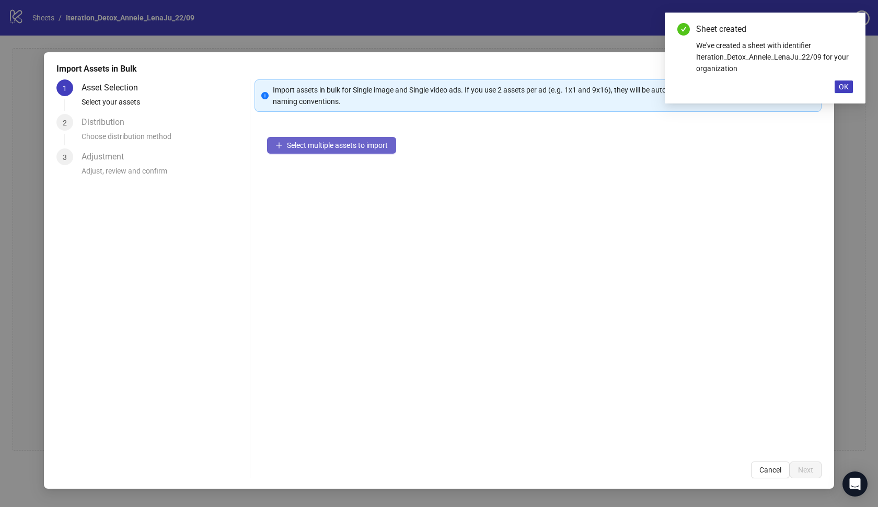
click at [378, 147] on span "Select multiple assets to import" at bounding box center [337, 145] width 101 height 8
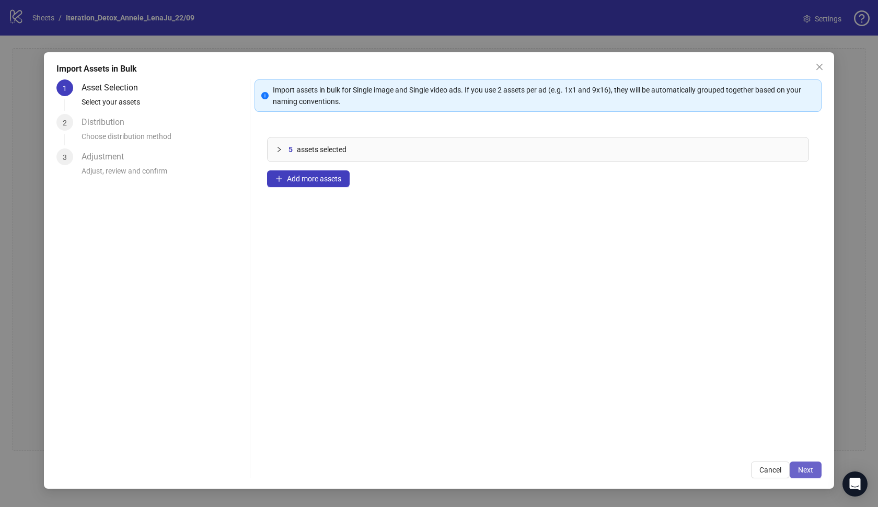
click at [801, 467] on span "Next" at bounding box center [805, 469] width 15 height 8
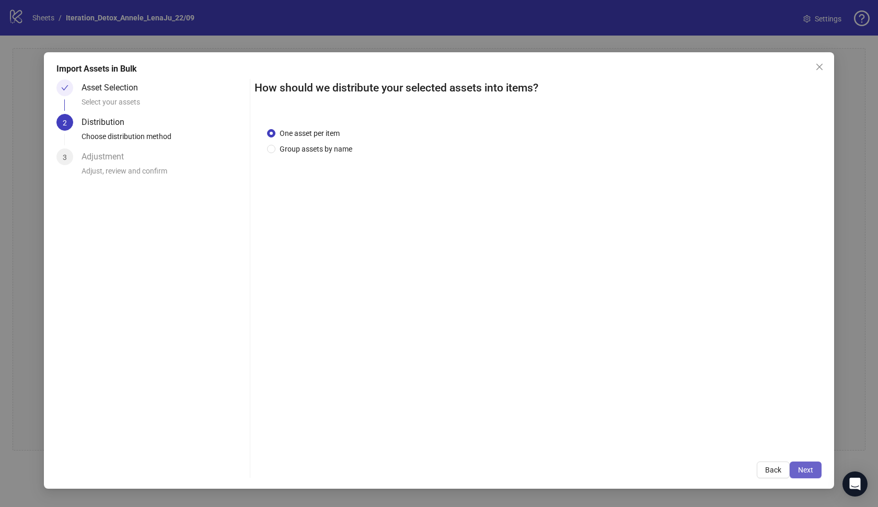
click at [803, 465] on span "Next" at bounding box center [805, 469] width 15 height 8
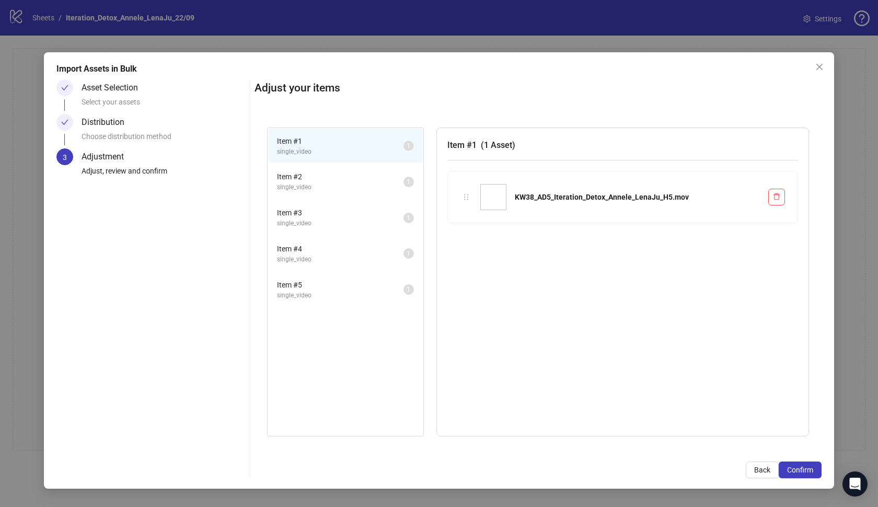
click at [803, 465] on span "Confirm" at bounding box center [800, 469] width 26 height 8
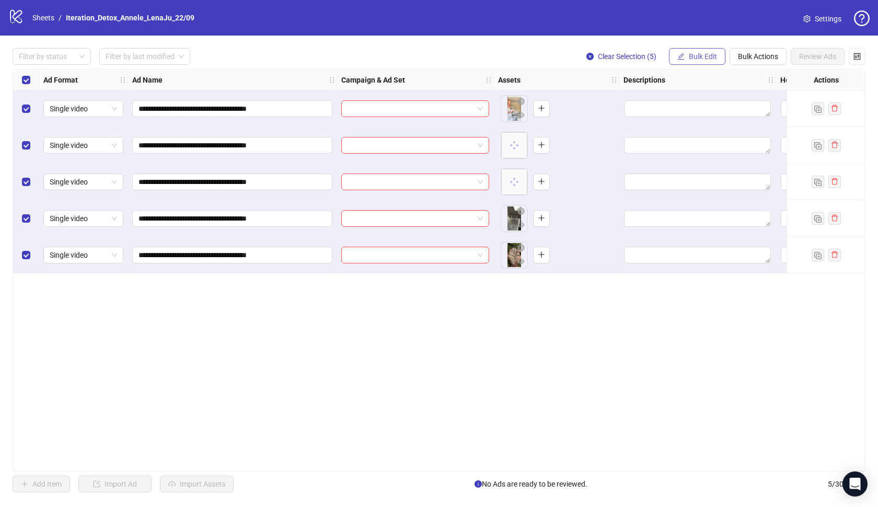
click at [708, 51] on button "Bulk Edit" at bounding box center [697, 56] width 56 height 17
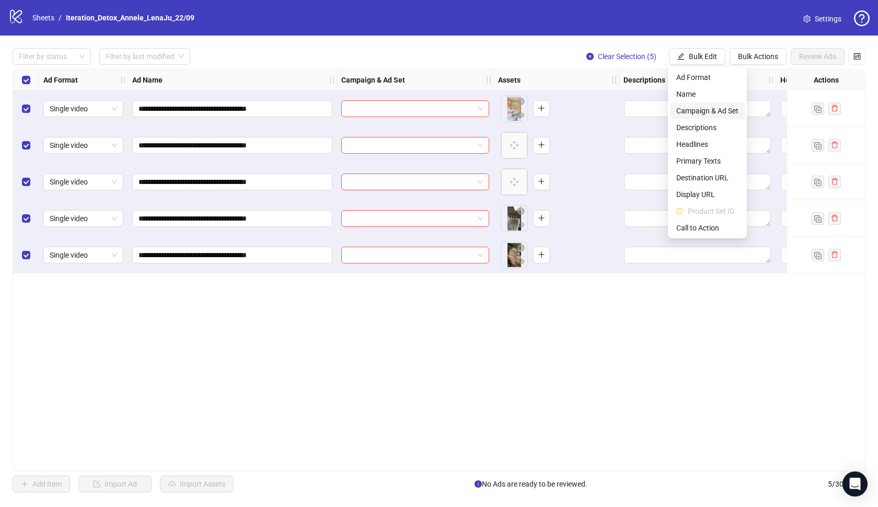
click at [692, 110] on span "Campaign & Ad Set" at bounding box center [707, 110] width 62 height 11
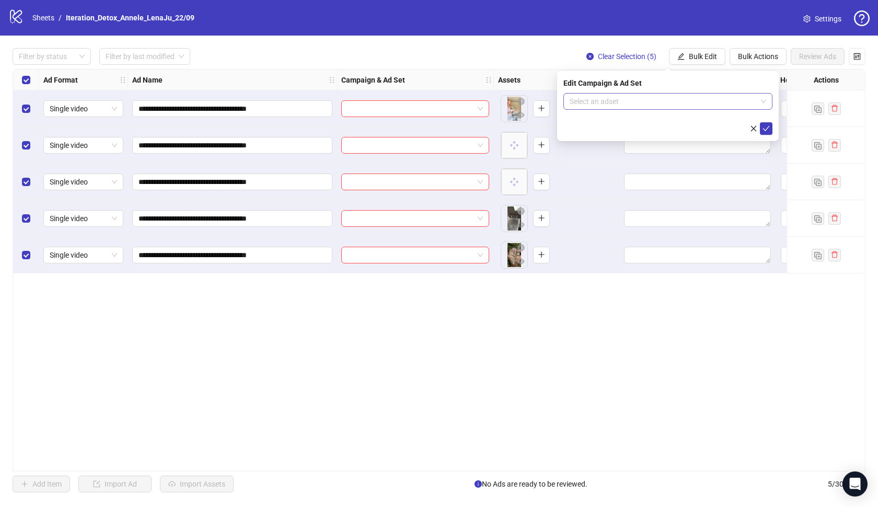
click at [652, 107] on input "search" at bounding box center [662, 102] width 187 height 16
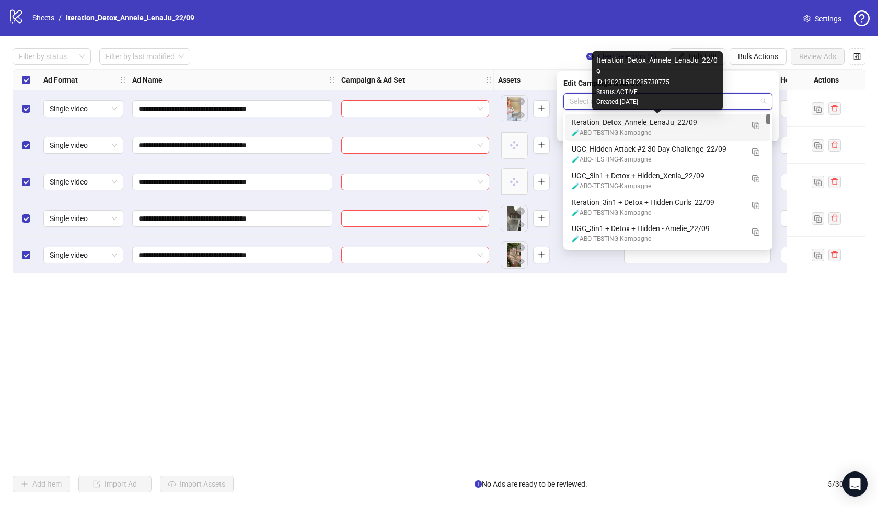
click at [643, 125] on div "Iteration_Detox_Annele_LenaJu_22/09" at bounding box center [657, 121] width 171 height 11
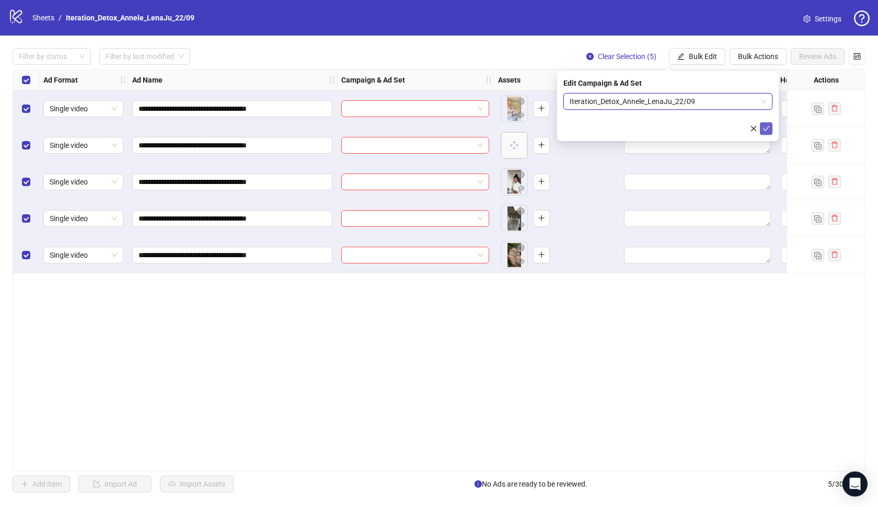
click at [768, 129] on icon "check" at bounding box center [765, 128] width 7 height 7
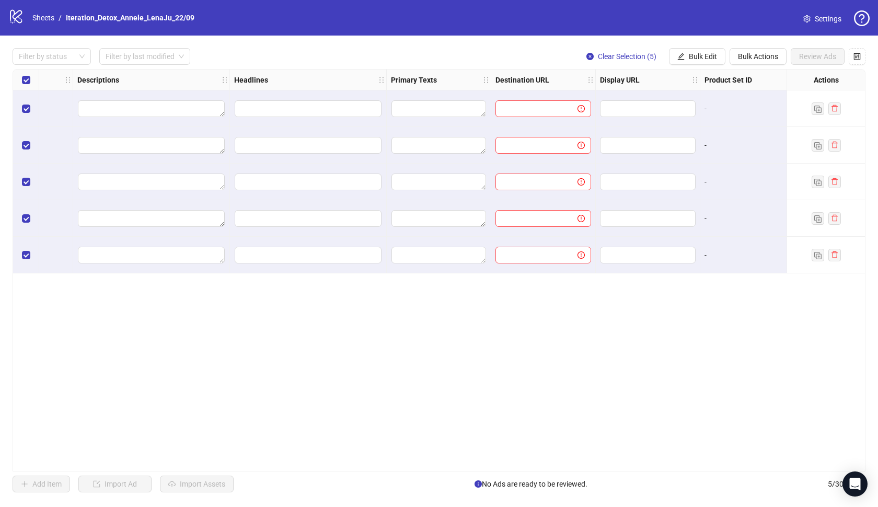
scroll to position [0, 571]
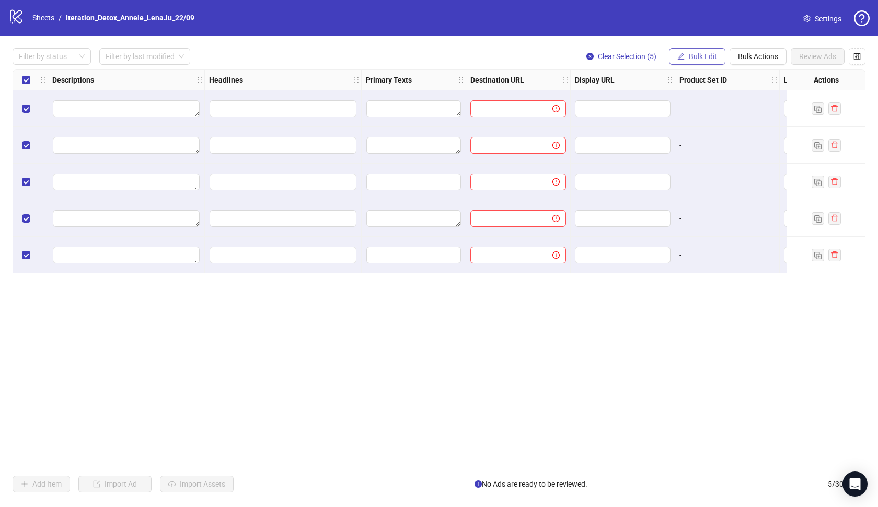
click at [691, 59] on span "Bulk Edit" at bounding box center [703, 56] width 28 height 8
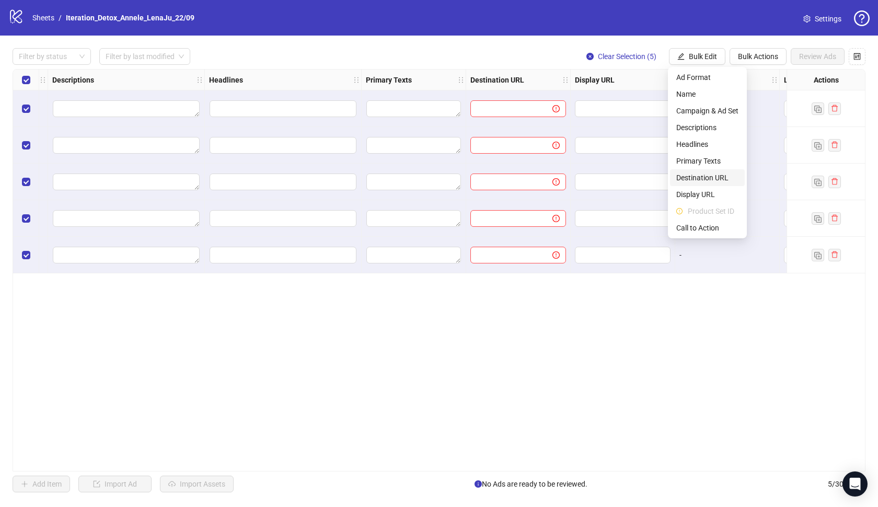
click at [697, 179] on span "Destination URL" at bounding box center [707, 177] width 62 height 11
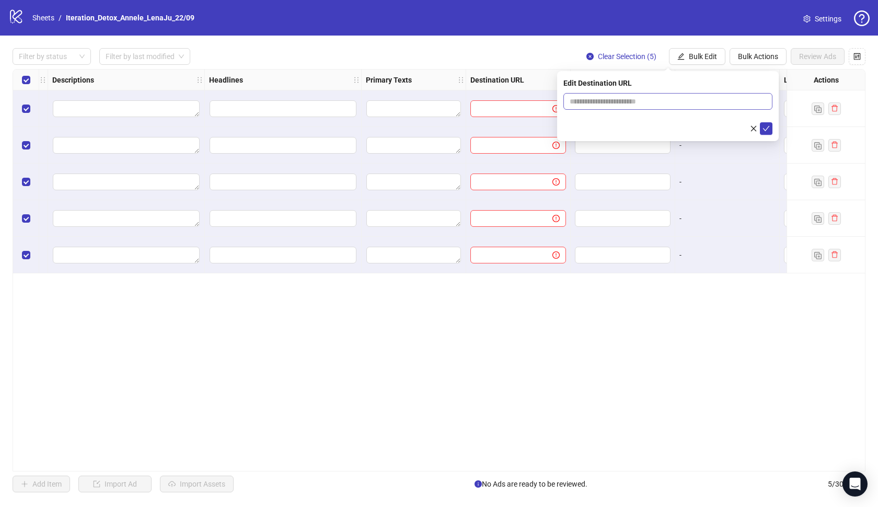
click at [639, 108] on span at bounding box center [667, 101] width 209 height 17
paste input "**********"
type input "**********"
click at [768, 131] on icon "check" at bounding box center [765, 128] width 7 height 7
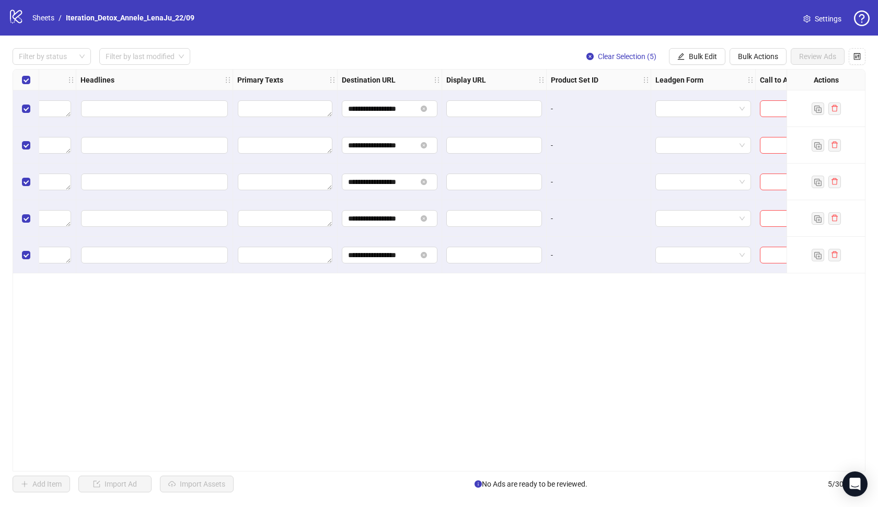
scroll to position [0, 741]
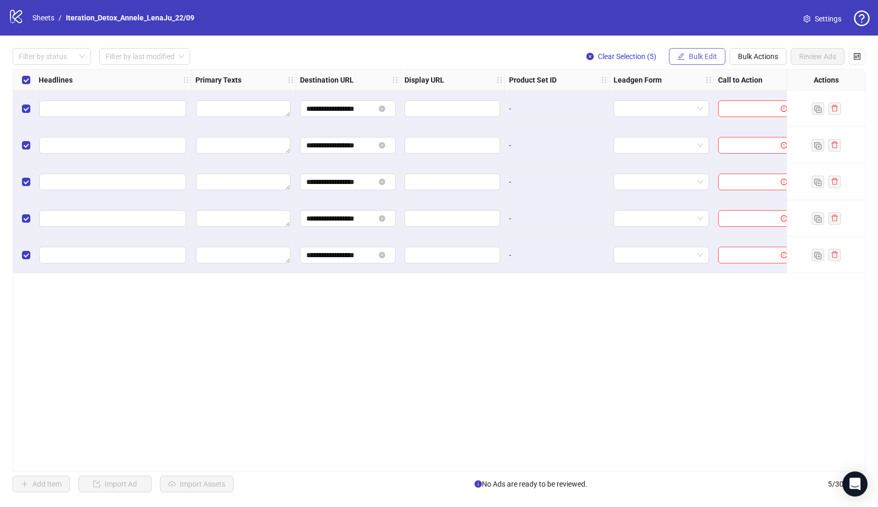
click at [699, 49] on button "Bulk Edit" at bounding box center [697, 56] width 56 height 17
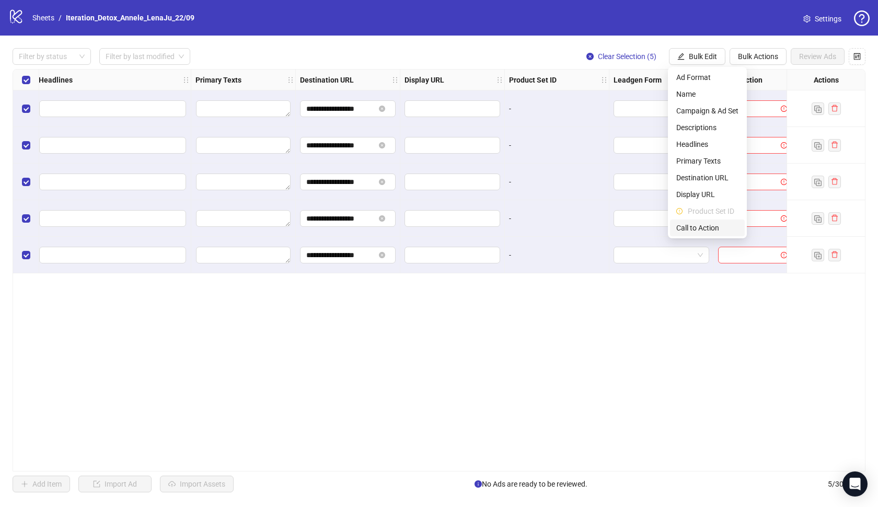
click at [698, 223] on span "Call to Action" at bounding box center [707, 227] width 62 height 11
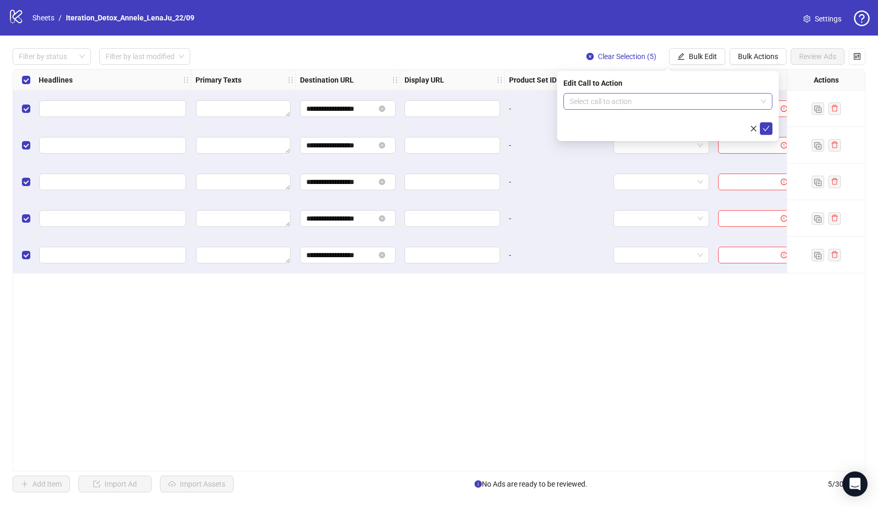
click at [656, 97] on input "search" at bounding box center [662, 102] width 187 height 16
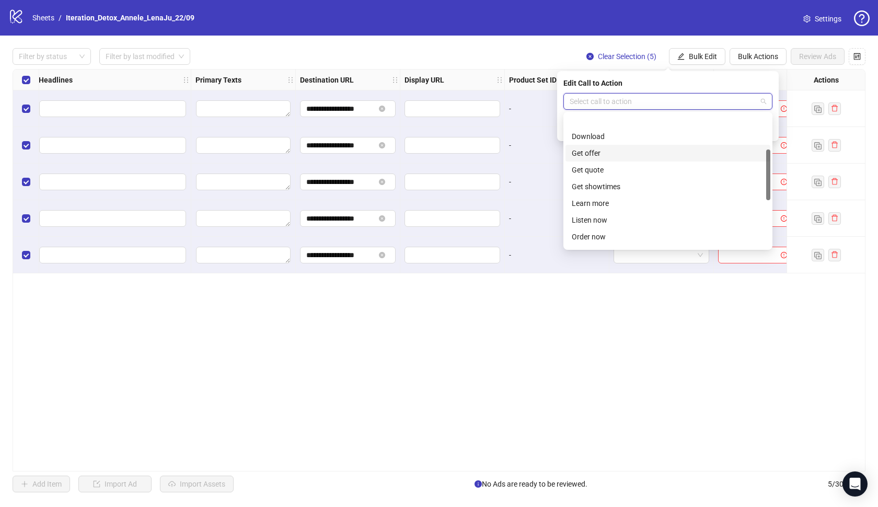
scroll to position [92, 0]
click at [607, 177] on div "Learn more" at bounding box center [668, 179] width 192 height 11
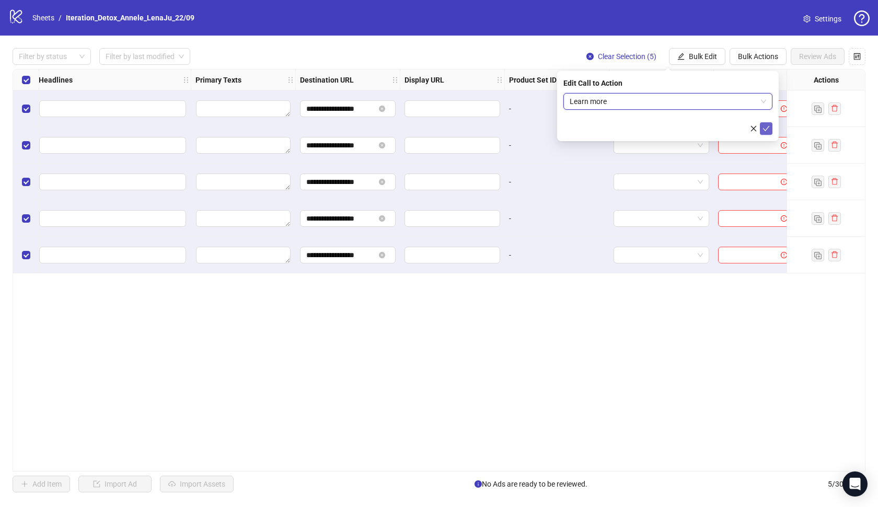
click at [764, 133] on button "submit" at bounding box center [766, 128] width 13 height 13
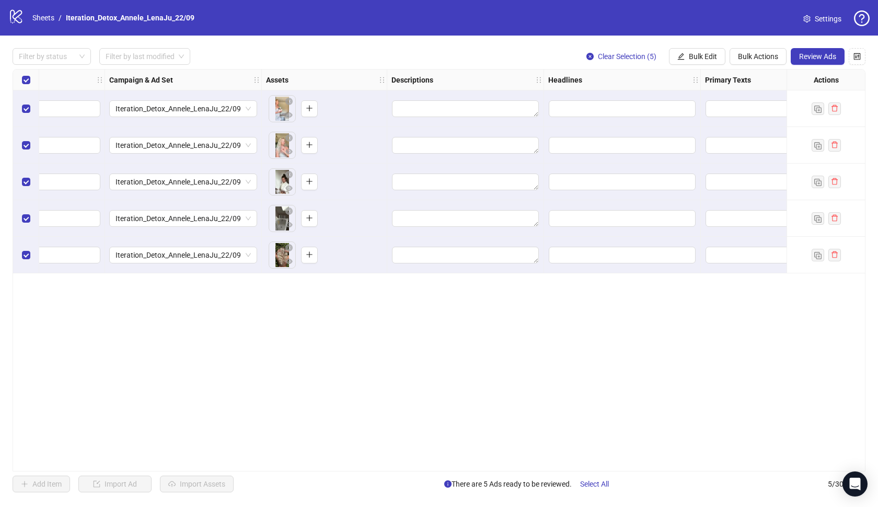
scroll to position [0, 252]
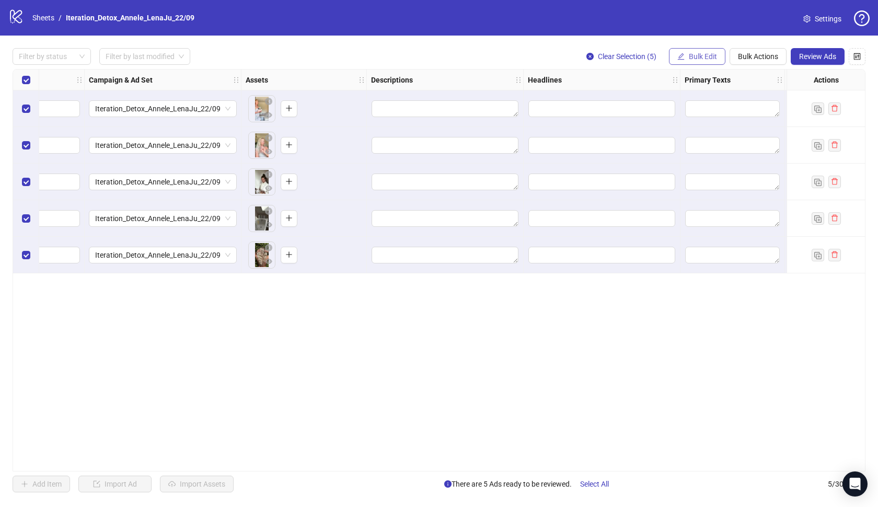
click at [710, 61] on button "Bulk Edit" at bounding box center [697, 56] width 56 height 17
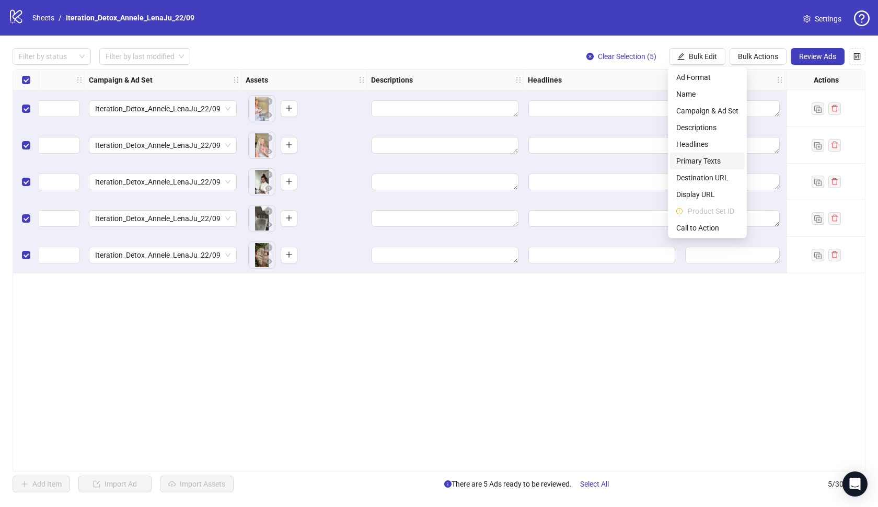
click at [705, 160] on span "Primary Texts" at bounding box center [707, 160] width 62 height 11
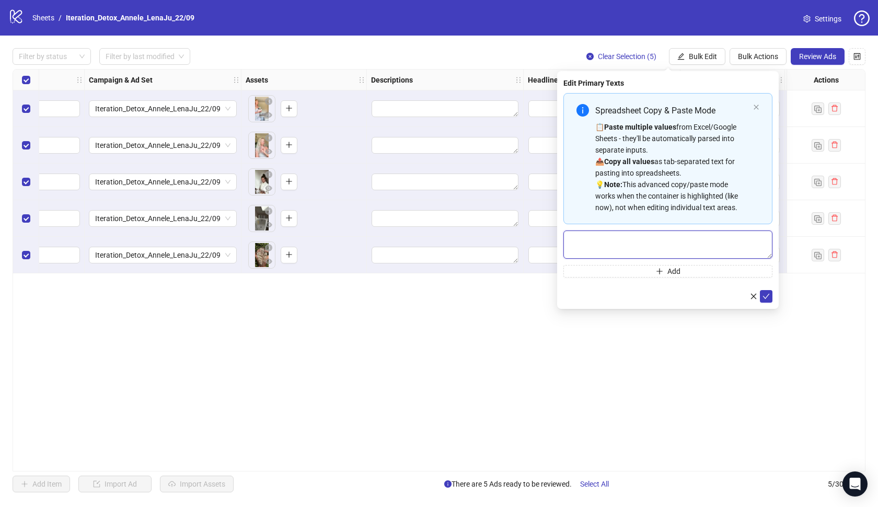
click at [659, 239] on textarea "Multi-text input container - paste or copy values" at bounding box center [667, 244] width 209 height 28
paste textarea "**********"
type textarea "**********"
click at [769, 300] on button "submit" at bounding box center [766, 296] width 13 height 13
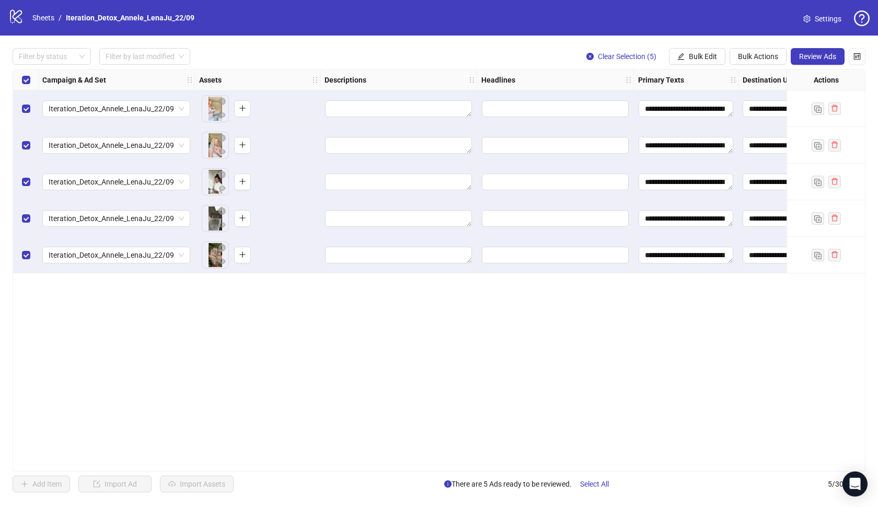
scroll to position [0, 289]
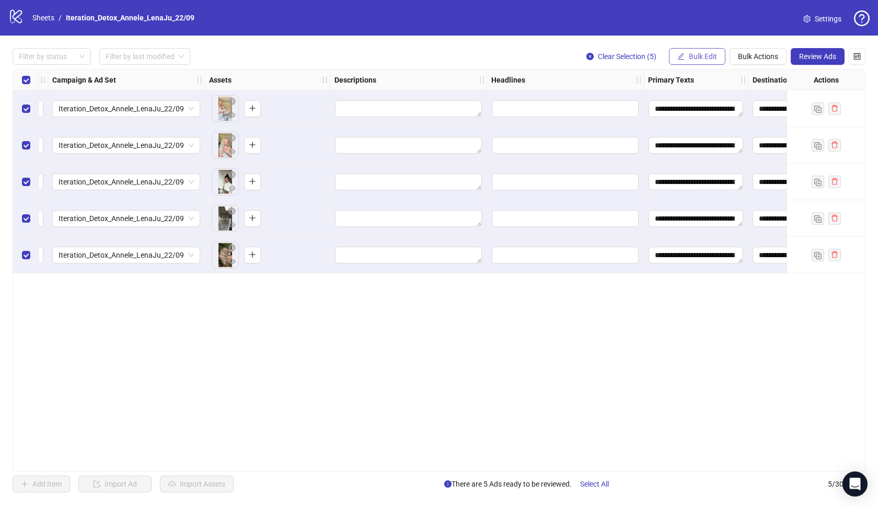
click at [689, 56] on span "Bulk Edit" at bounding box center [703, 56] width 28 height 8
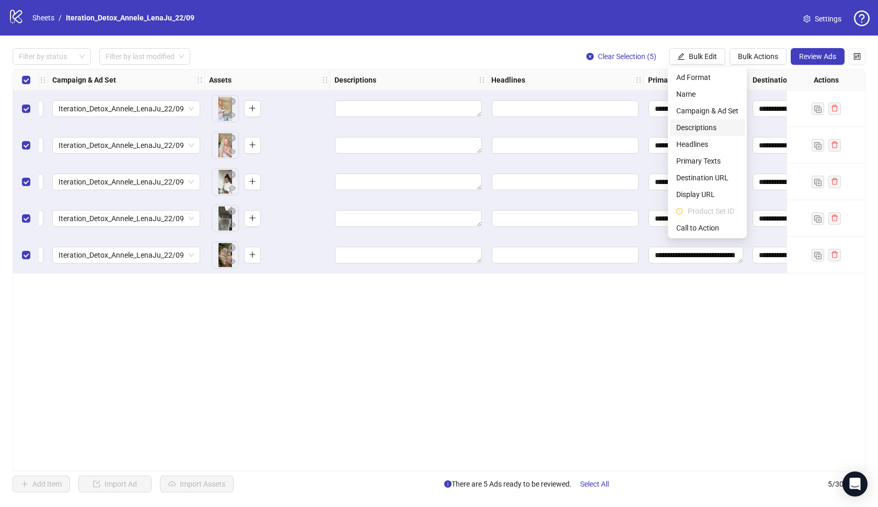
click at [688, 134] on li "Descriptions" at bounding box center [707, 127] width 75 height 17
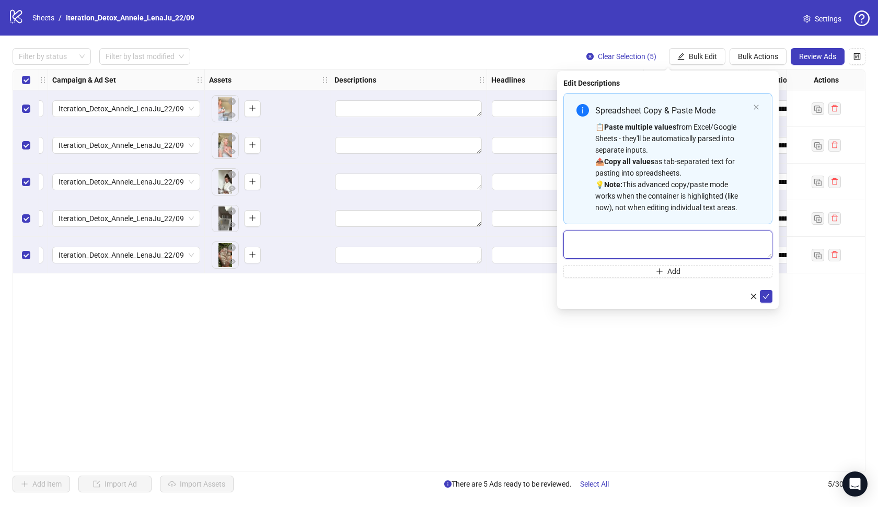
click at [616, 236] on textarea "Multi-text input container - paste or copy values" at bounding box center [667, 244] width 209 height 28
paste textarea "**********"
type textarea "**********"
click at [765, 297] on icon "check" at bounding box center [765, 296] width 7 height 7
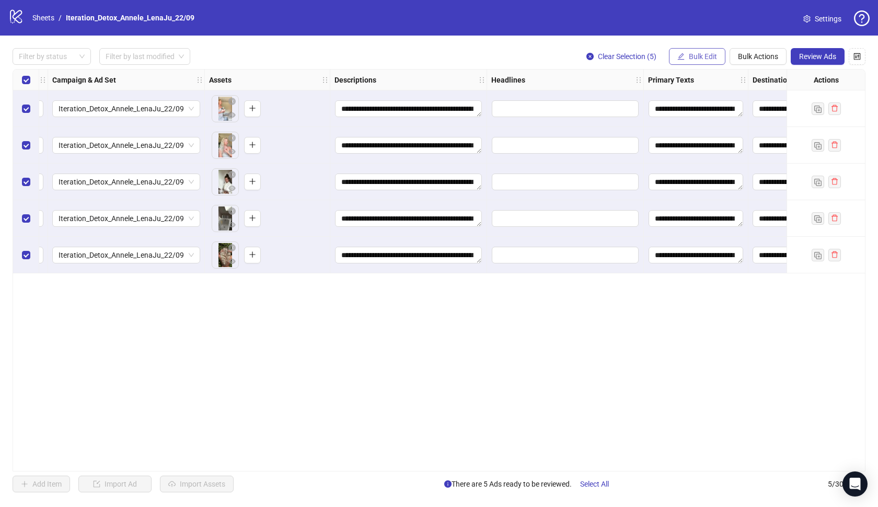
click at [697, 60] on span "Bulk Edit" at bounding box center [703, 56] width 28 height 8
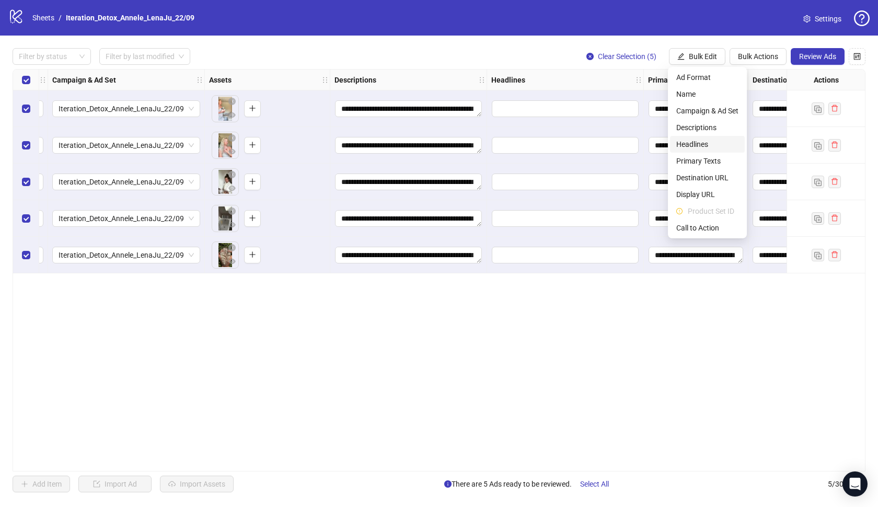
click at [696, 142] on span "Headlines" at bounding box center [707, 143] width 62 height 11
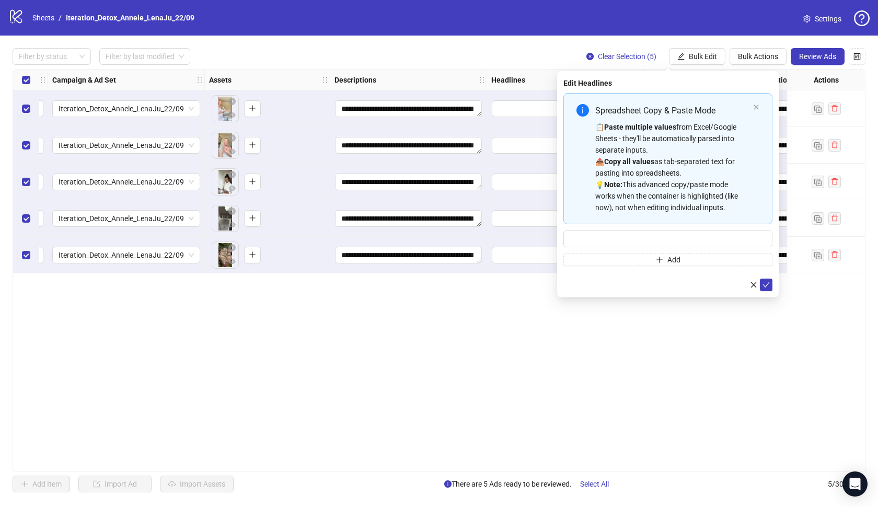
click at [626, 229] on div "Spreadsheet Copy & Paste Mode 📋 Paste multiple values from Excel/Google Sheets …" at bounding box center [667, 179] width 209 height 173
click at [633, 238] on input "Multi-input container - paste or copy values" at bounding box center [667, 238] width 209 height 17
paste input "**********"
type input "**********"
click at [765, 285] on icon "check" at bounding box center [765, 284] width 7 height 7
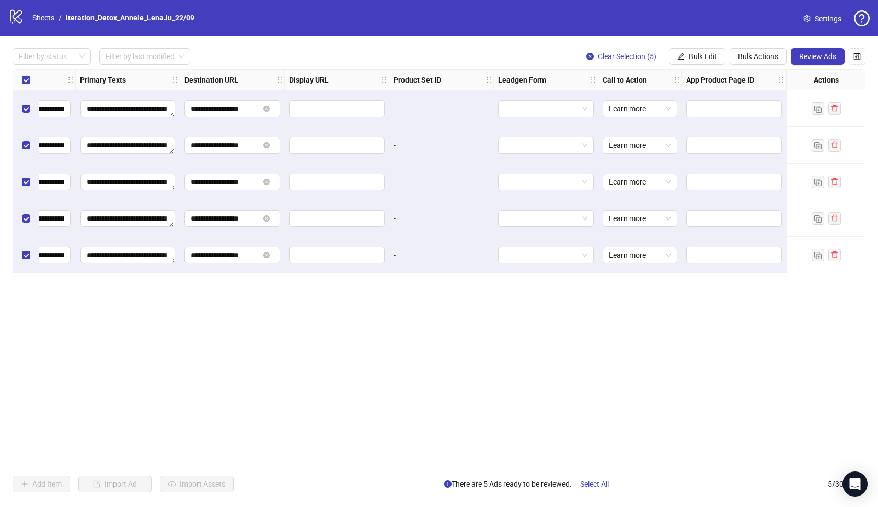
scroll to position [0, 857]
click at [820, 59] on span "Review Ads" at bounding box center [817, 56] width 37 height 8
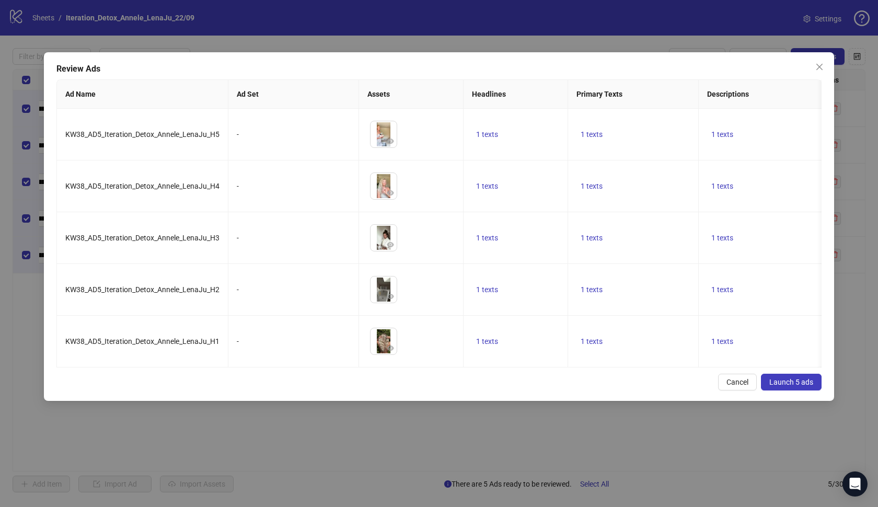
click at [788, 384] on span "Launch 5 ads" at bounding box center [791, 382] width 44 height 8
